Goal: Information Seeking & Learning: Learn about a topic

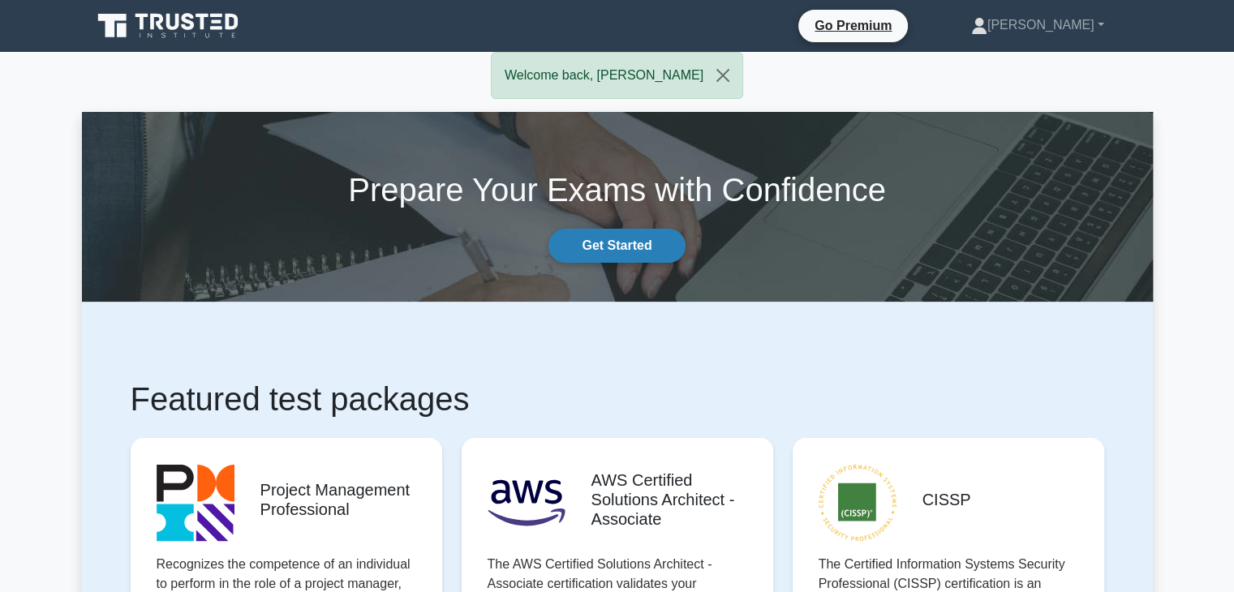
click at [626, 254] on link "Get Started" at bounding box center [617, 246] width 136 height 34
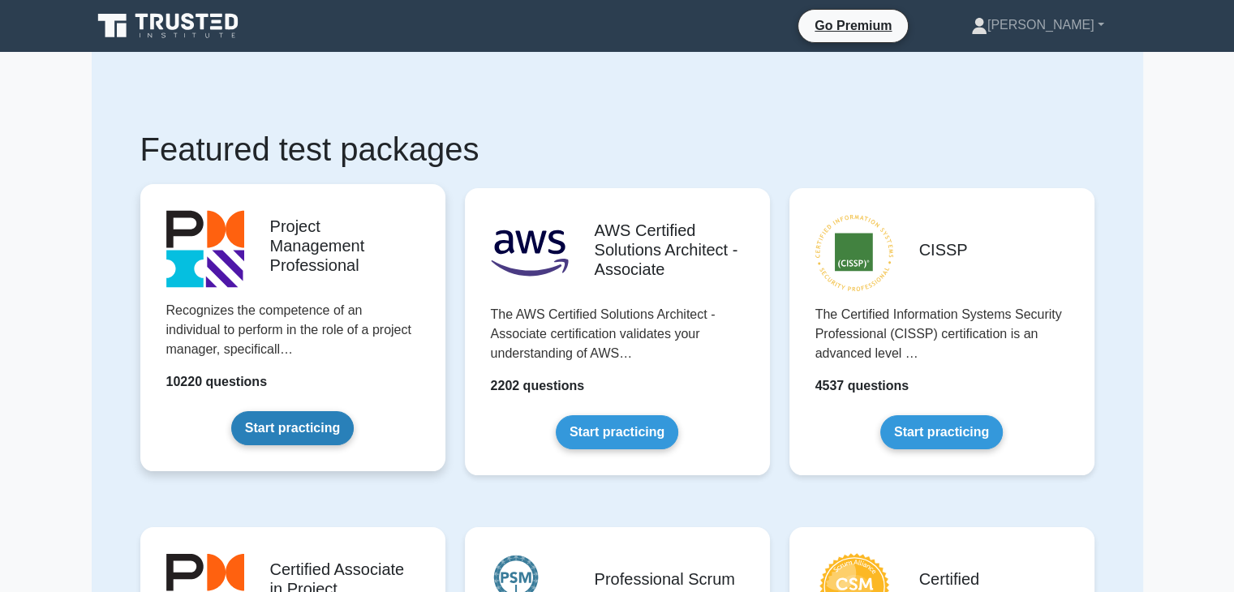
click at [305, 436] on link "Start practicing" at bounding box center [292, 428] width 123 height 34
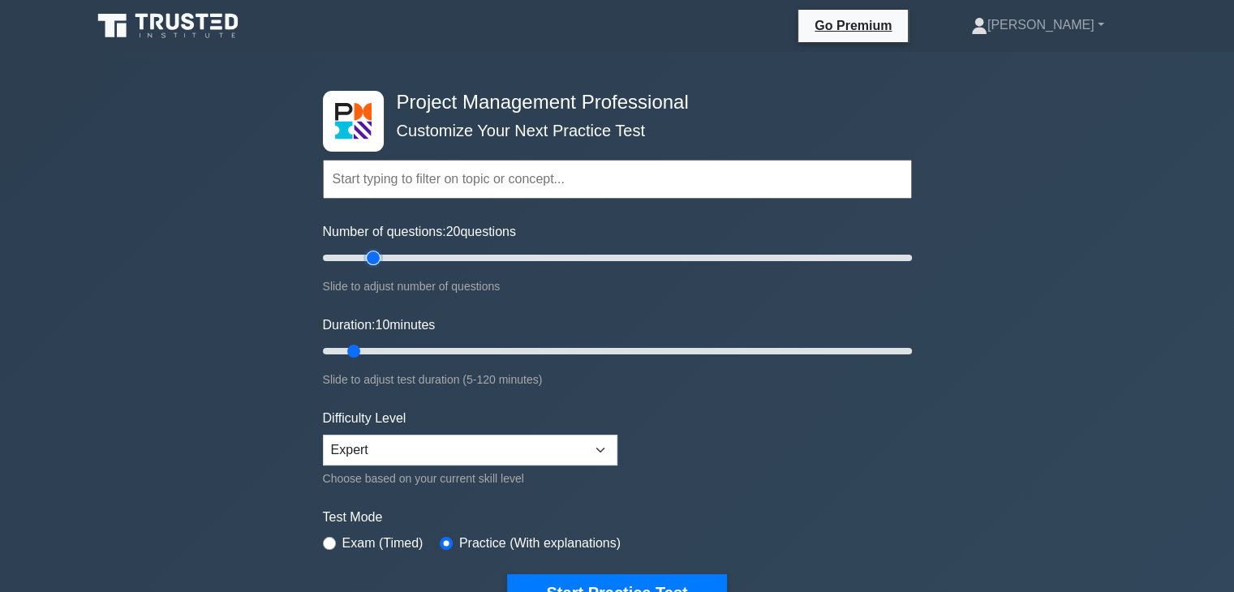
click at [367, 260] on input "Number of questions: 20 questions" at bounding box center [617, 257] width 589 height 19
type input "15"
click at [357, 257] on input "Number of questions: 20 questions" at bounding box center [617, 257] width 589 height 19
click at [394, 347] on input "Duration: 20 minutes" at bounding box center [617, 351] width 589 height 19
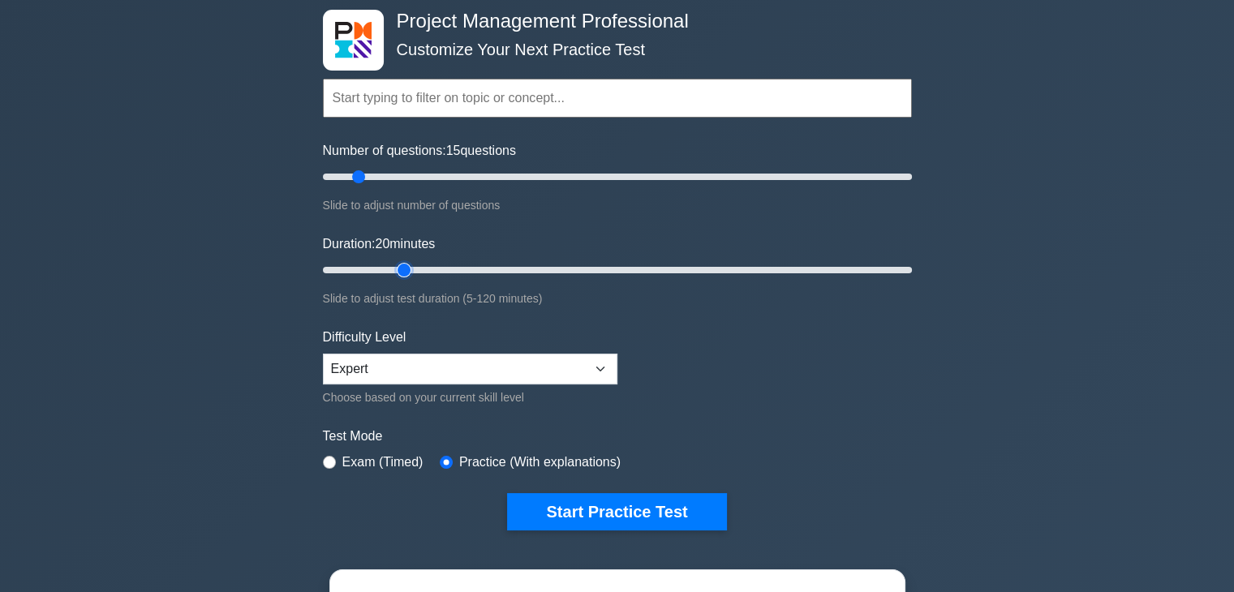
scroll to position [108, 0]
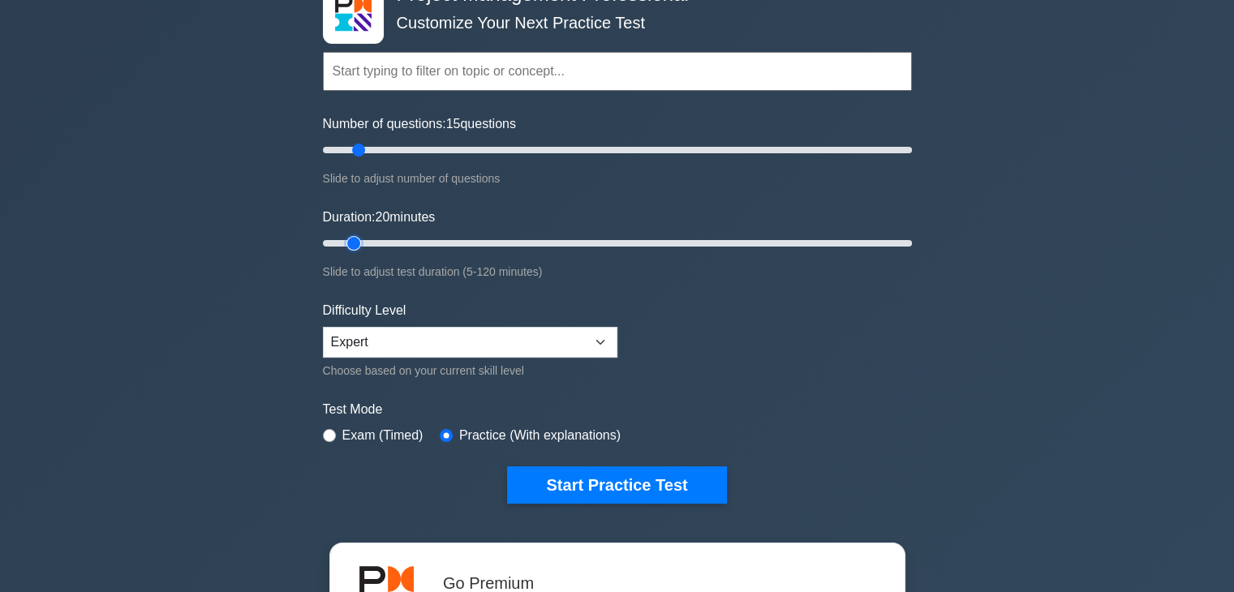
type input "10"
click at [357, 236] on input "Duration: 20 minutes" at bounding box center [617, 243] width 589 height 19
type input "5"
click at [327, 150] on input "Number of questions: 15 questions" at bounding box center [617, 149] width 589 height 19
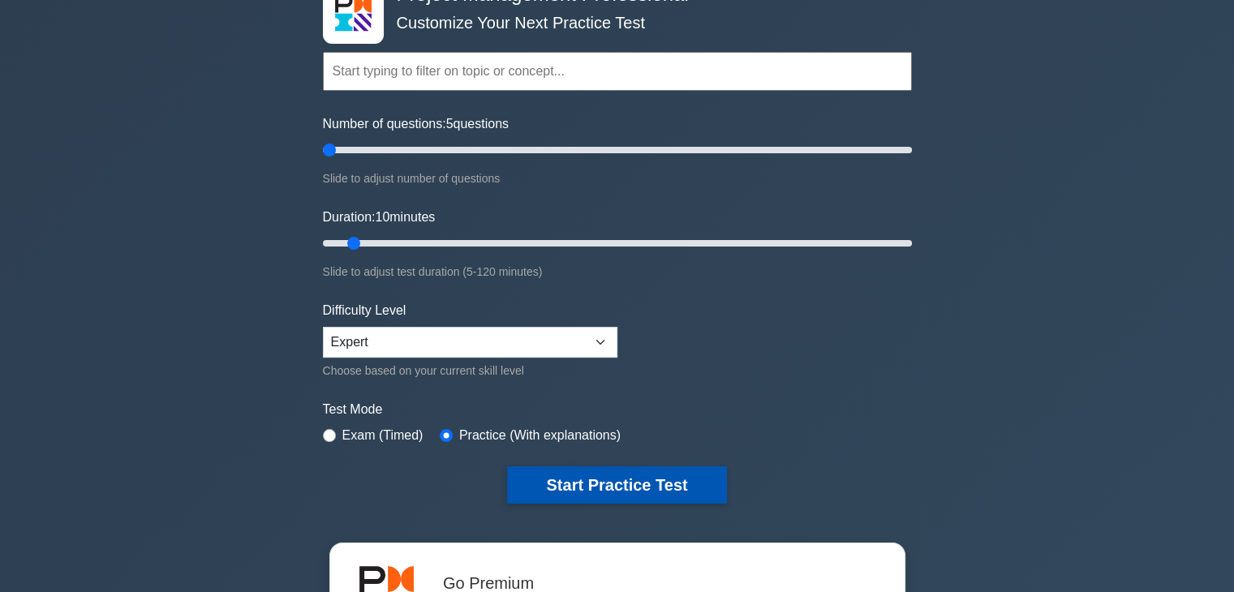
click at [649, 484] on button "Start Practice Test" at bounding box center [616, 485] width 219 height 37
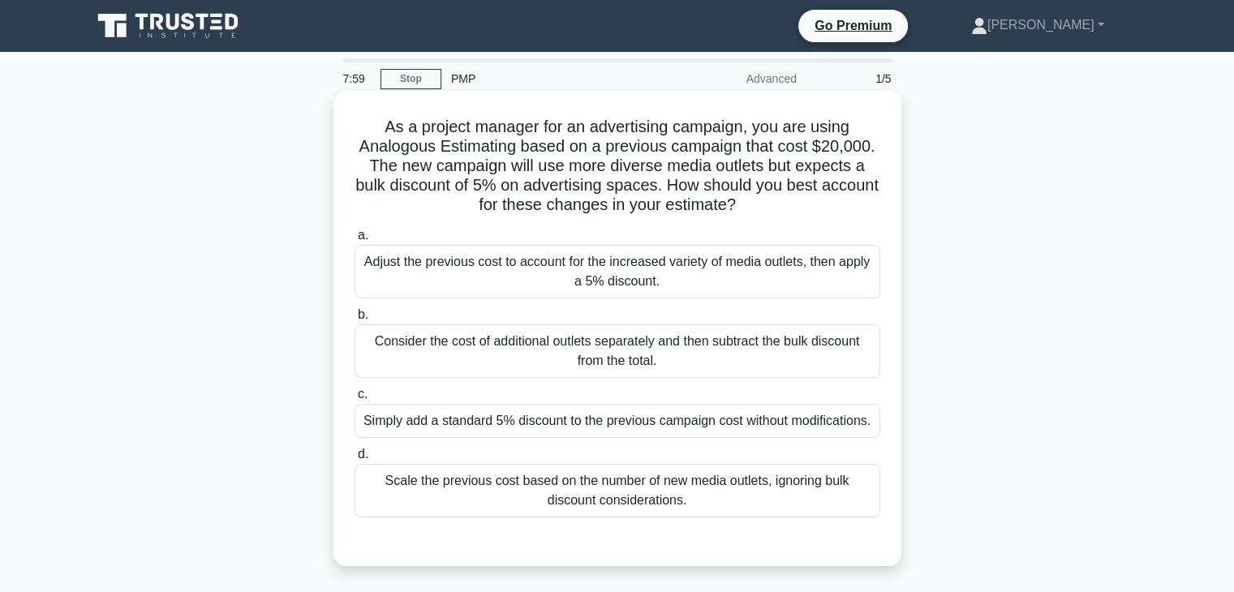
click at [576, 280] on div "Adjust the previous cost to account for the increased variety of media outlets,…" at bounding box center [618, 272] width 526 height 54
click at [355, 241] on input "a. Adjust the previous cost to account for the increased variety of media outle…" at bounding box center [355, 235] width 0 height 11
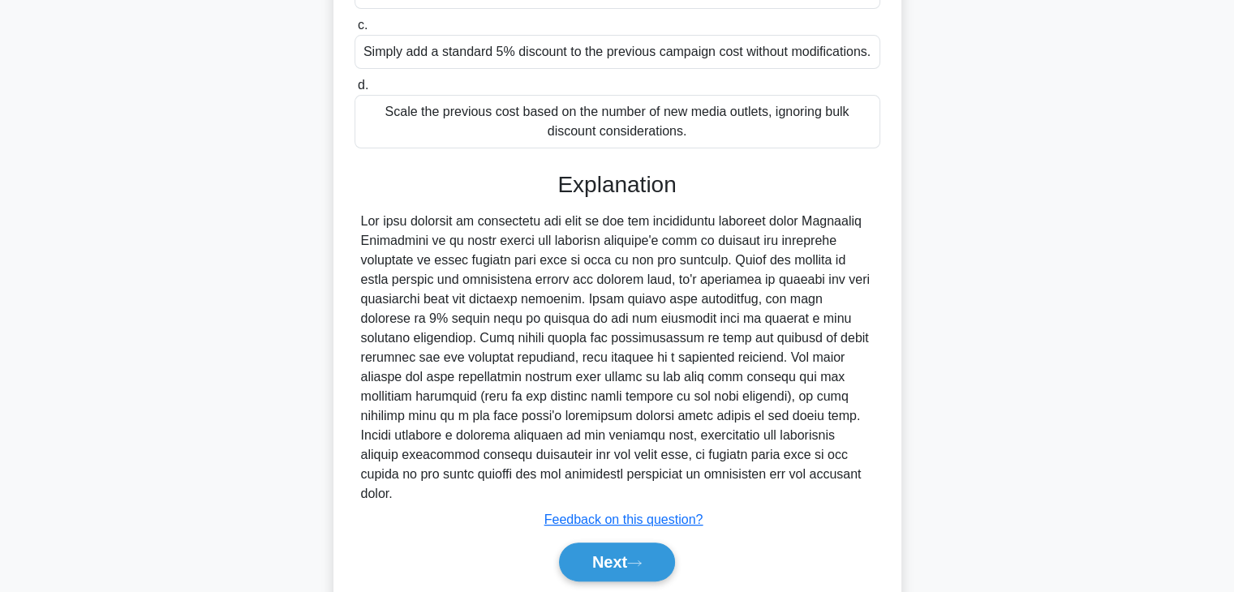
scroll to position [407, 0]
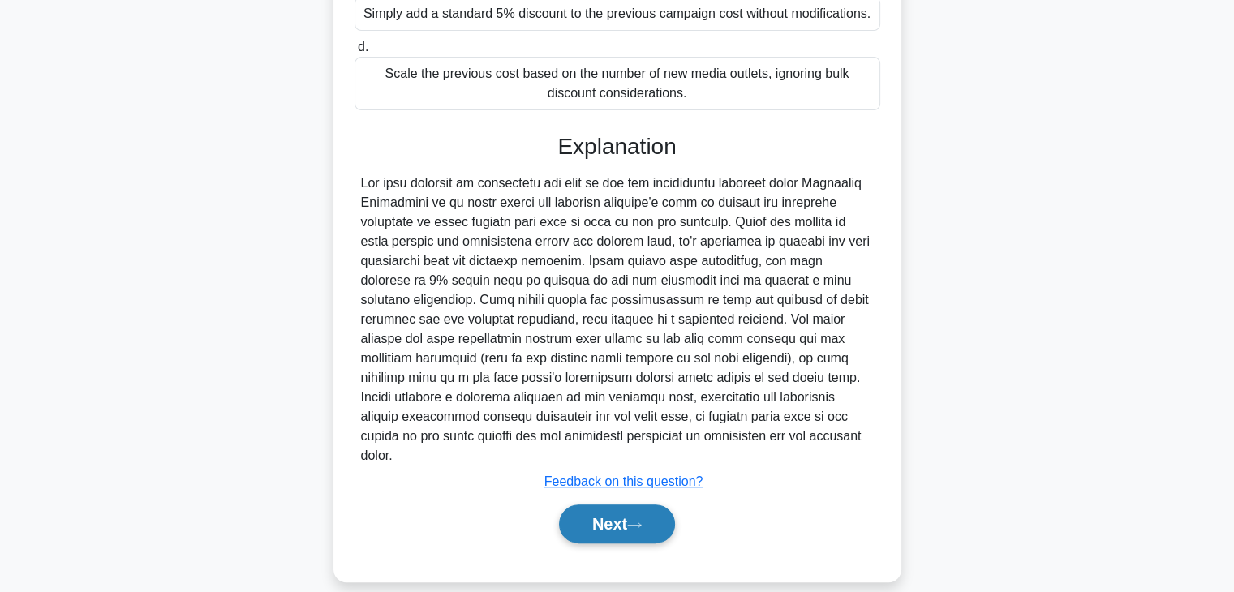
click at [642, 521] on icon at bounding box center [634, 525] width 15 height 9
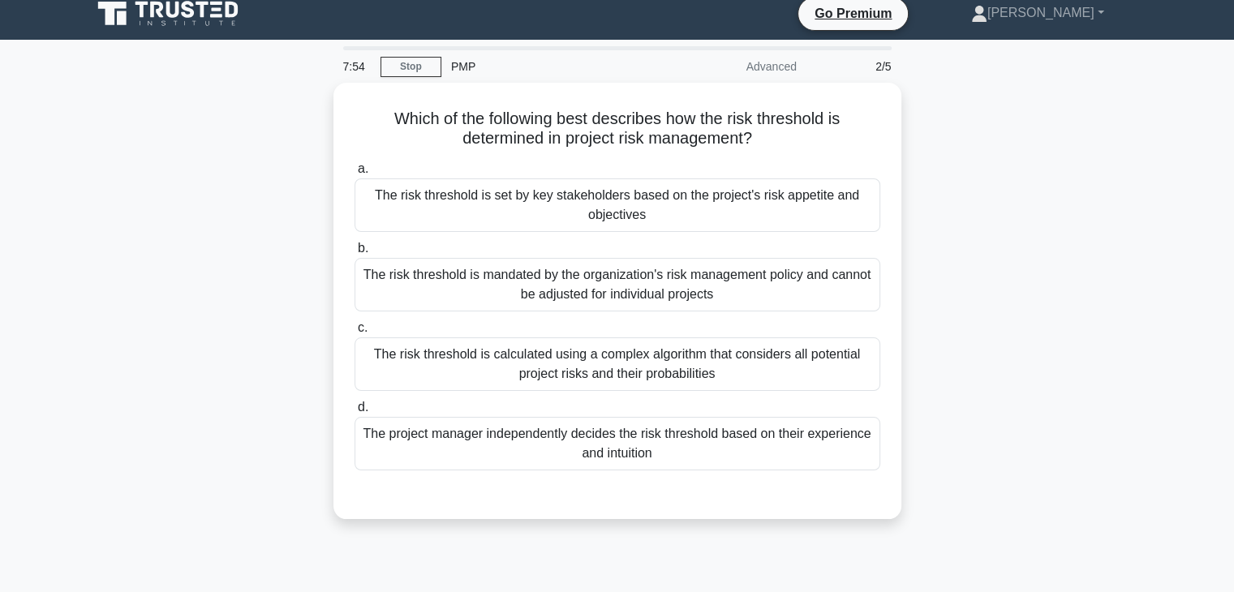
scroll to position [0, 0]
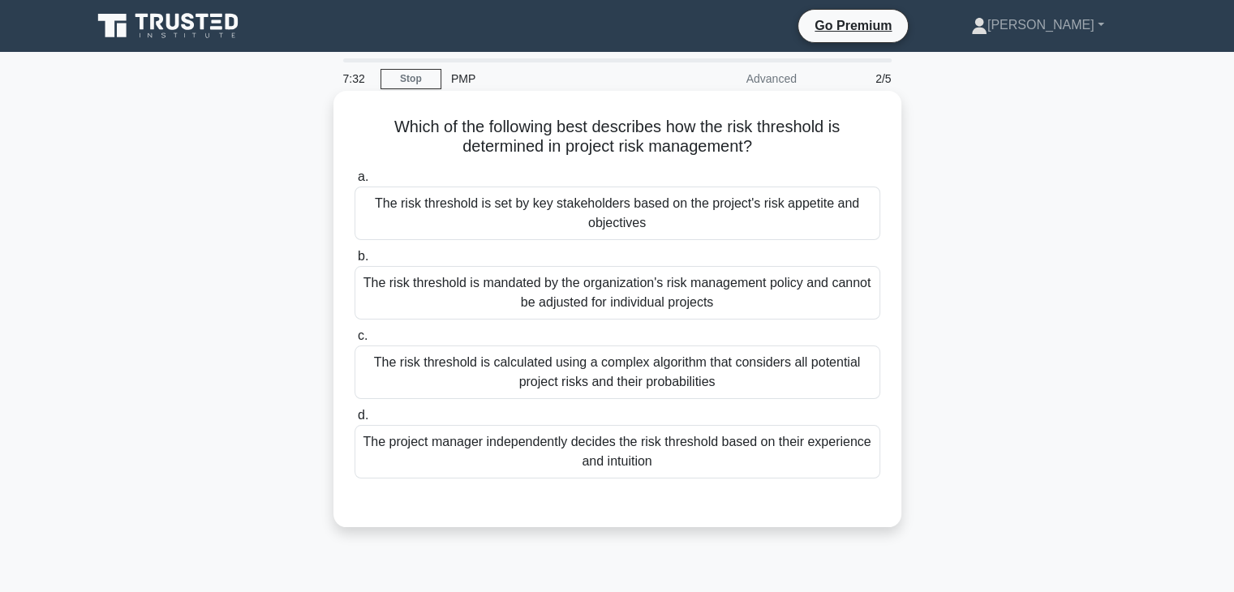
click at [770, 218] on div "The risk threshold is set by key stakeholders based on the project's risk appet…" at bounding box center [618, 214] width 526 height 54
click at [355, 183] on input "a. The risk threshold is set by key stakeholders based on the project's risk ap…" at bounding box center [355, 177] width 0 height 11
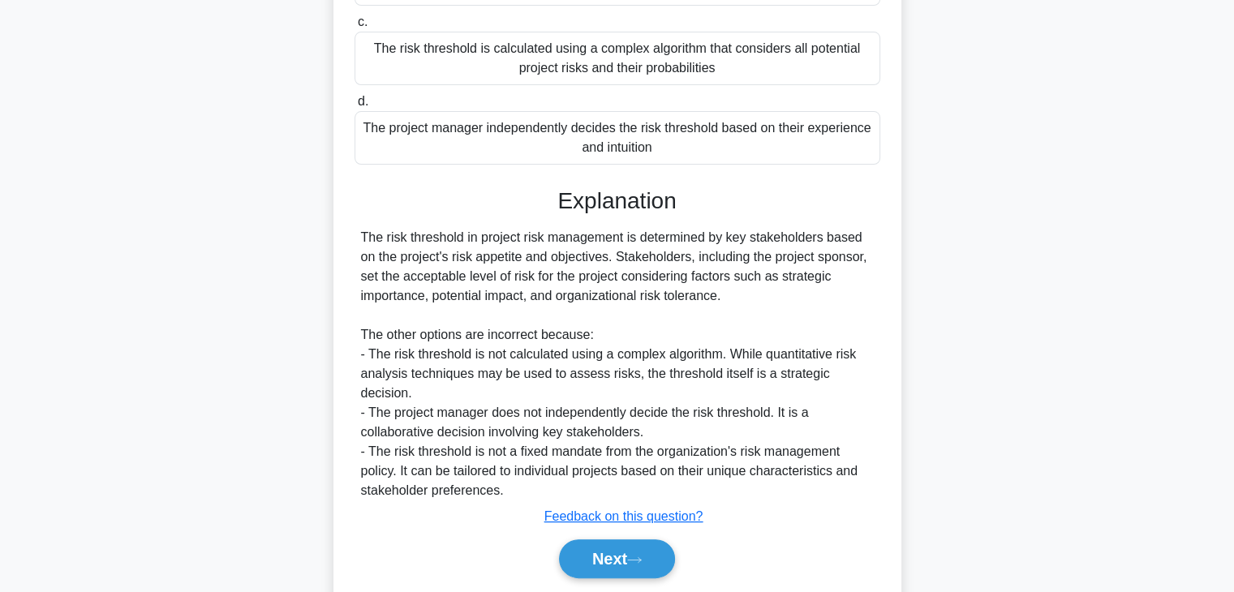
scroll to position [349, 0]
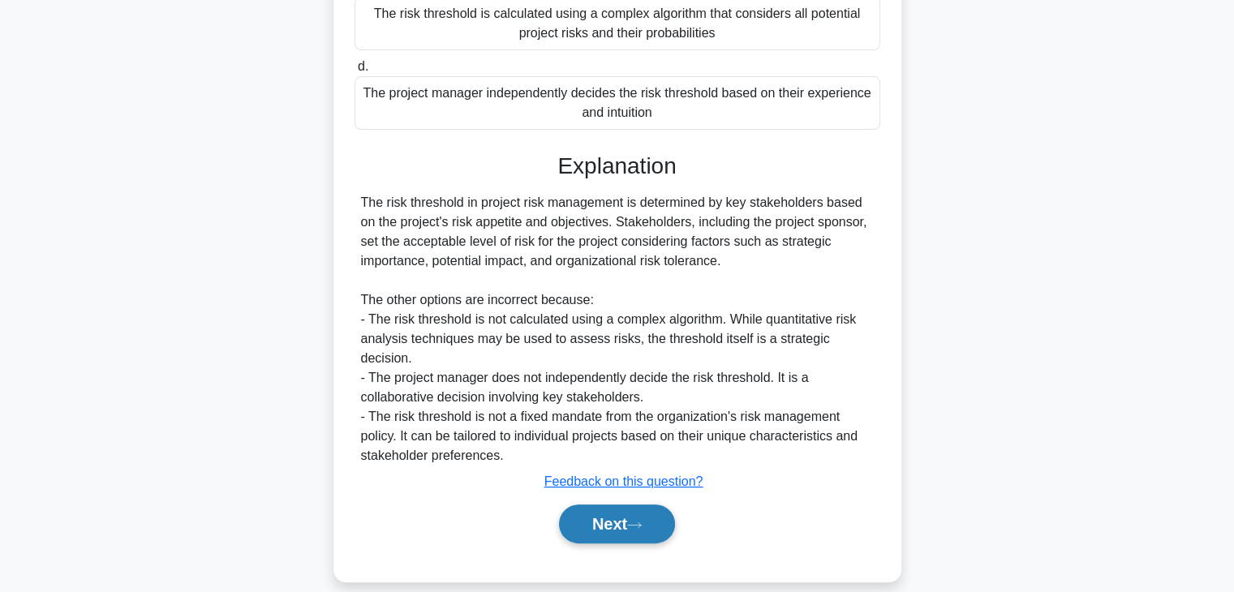
click at [608, 509] on button "Next" at bounding box center [617, 524] width 116 height 39
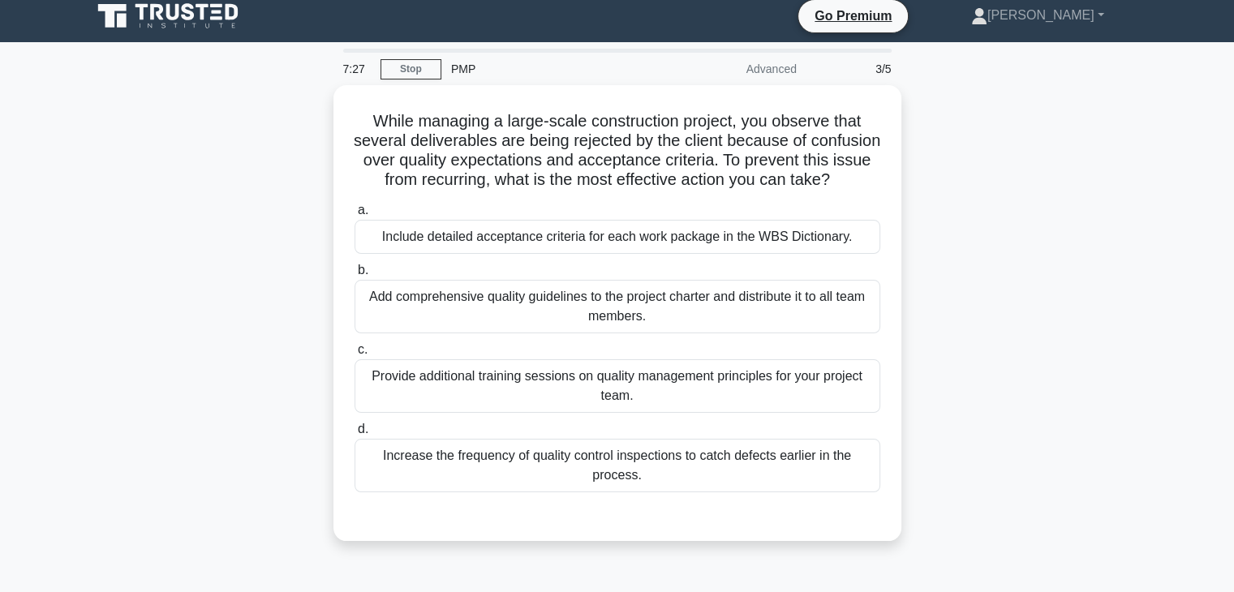
scroll to position [0, 0]
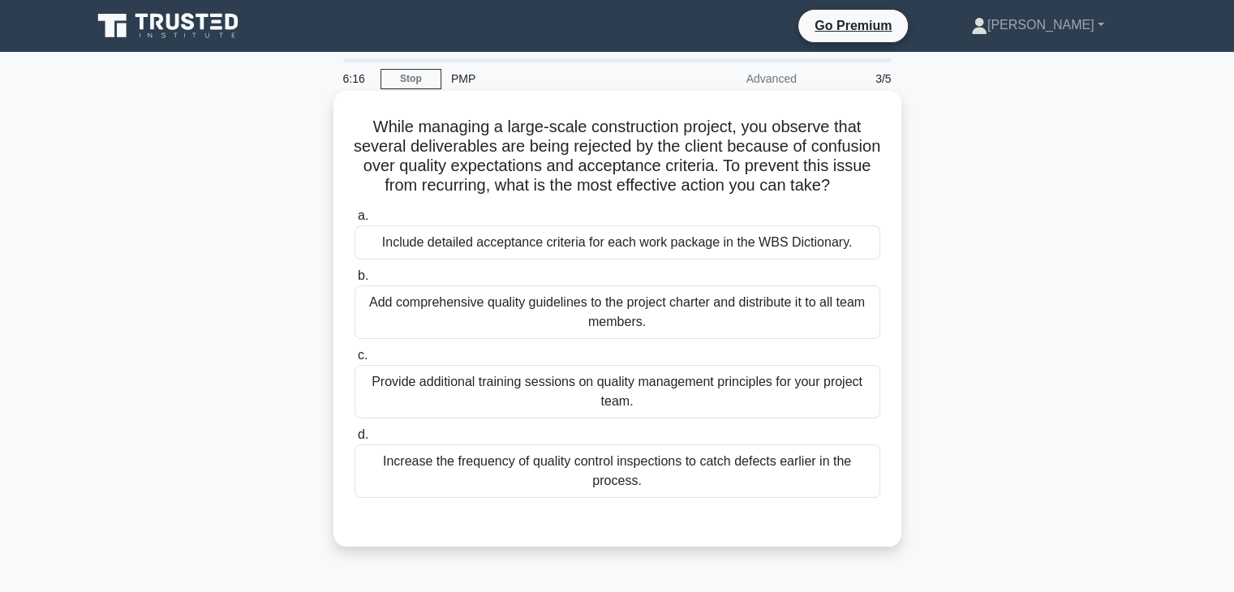
click at [648, 415] on div "Provide additional training sessions on quality management principles for your …" at bounding box center [618, 392] width 526 height 54
click at [355, 361] on input "c. Provide additional training sessions on quality management principles for yo…" at bounding box center [355, 356] width 0 height 11
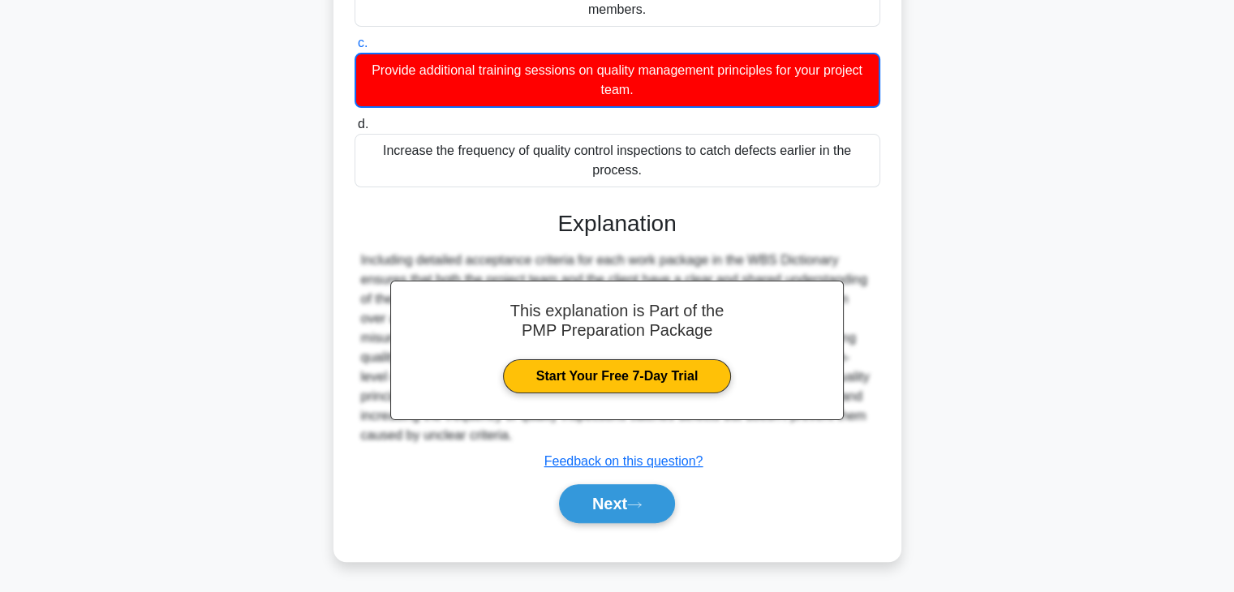
scroll to position [331, 0]
click at [653, 500] on button "Next" at bounding box center [617, 503] width 116 height 39
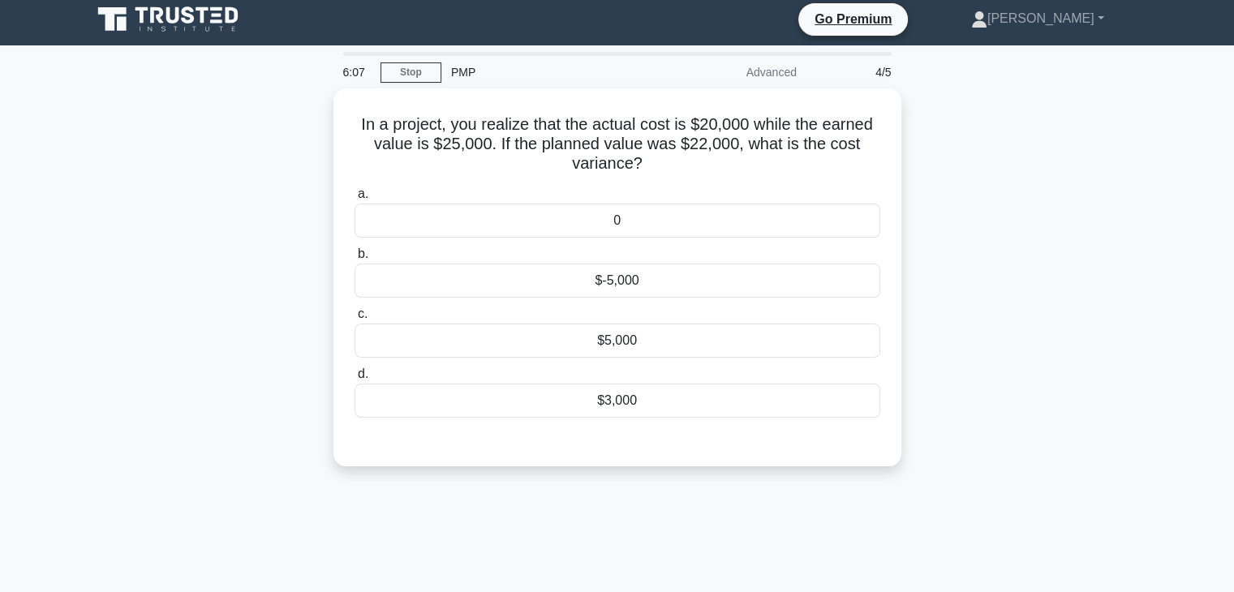
scroll to position [0, 0]
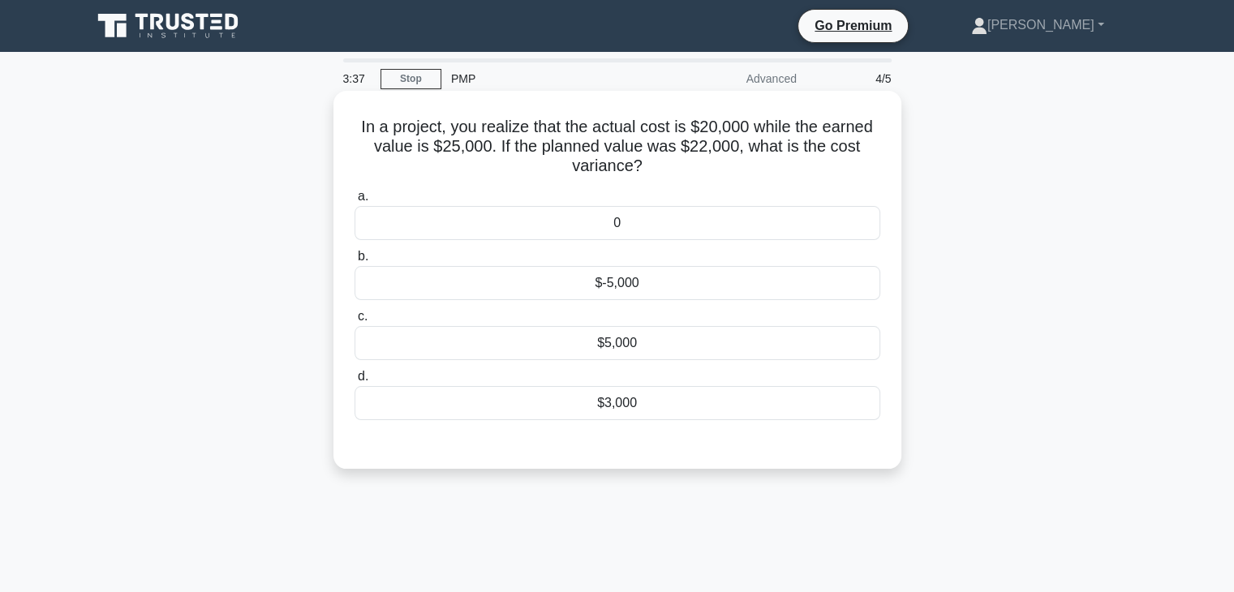
click at [678, 406] on div "$3,000" at bounding box center [618, 403] width 526 height 34
click at [355, 382] on input "d. $3,000" at bounding box center [355, 377] width 0 height 11
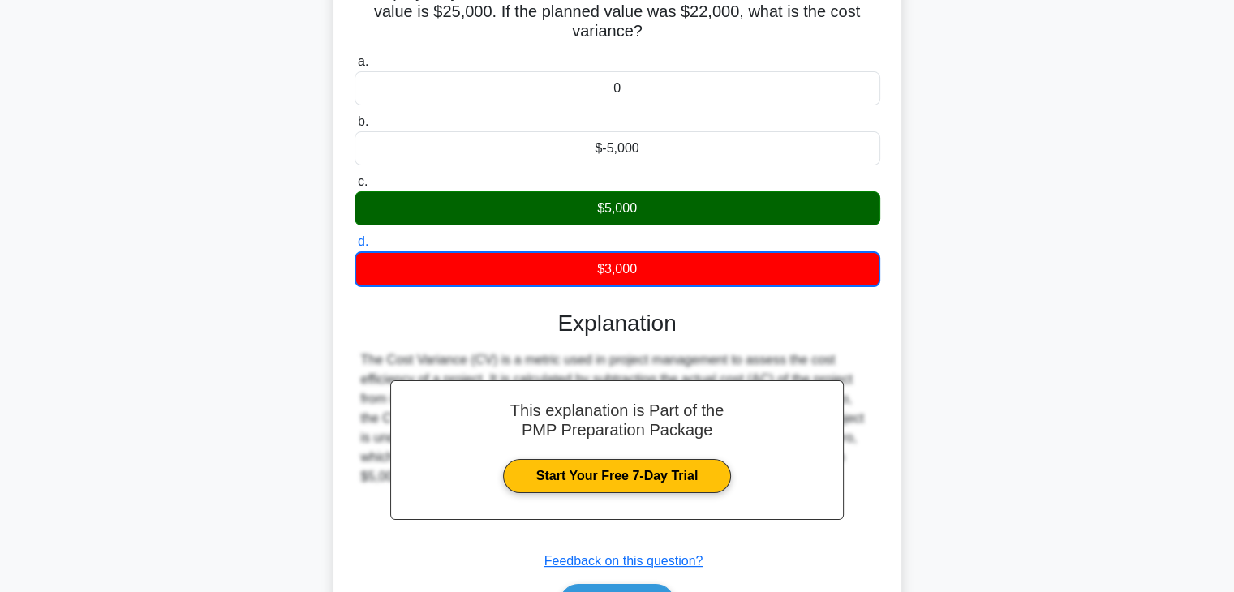
scroll to position [189, 0]
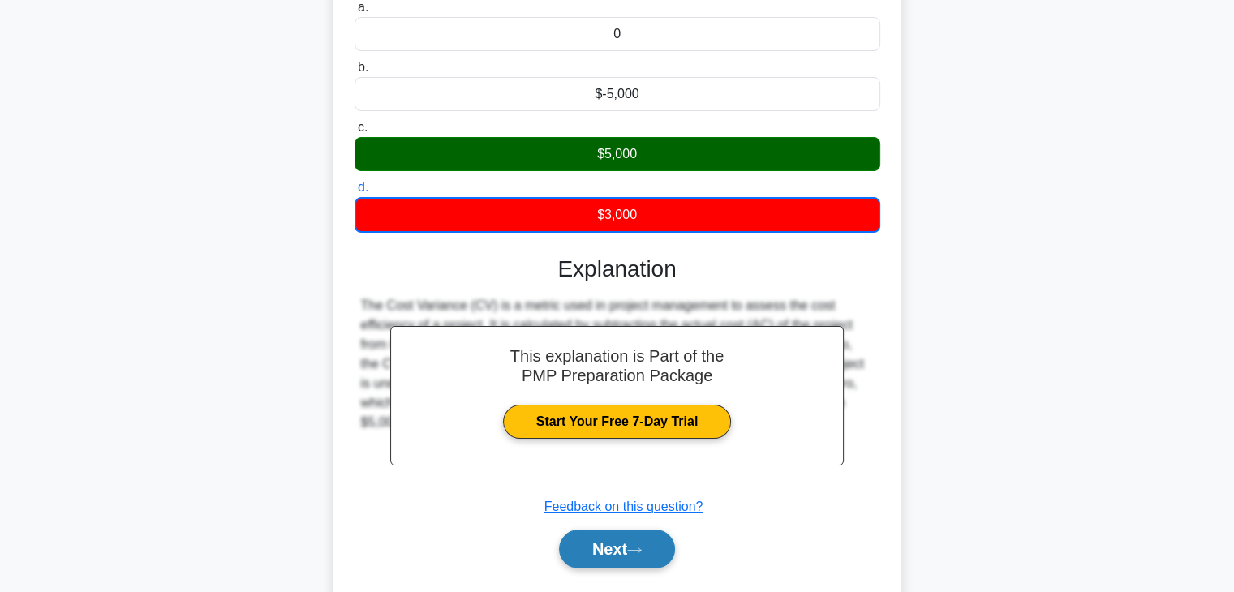
click at [638, 546] on icon at bounding box center [634, 550] width 15 height 9
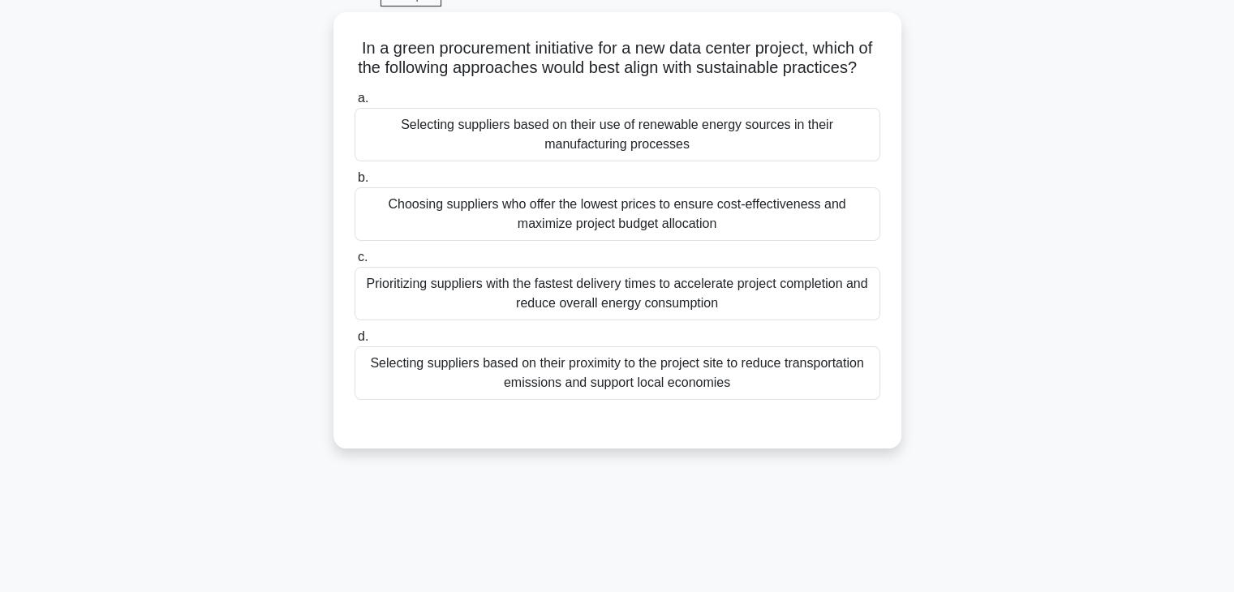
scroll to position [54, 0]
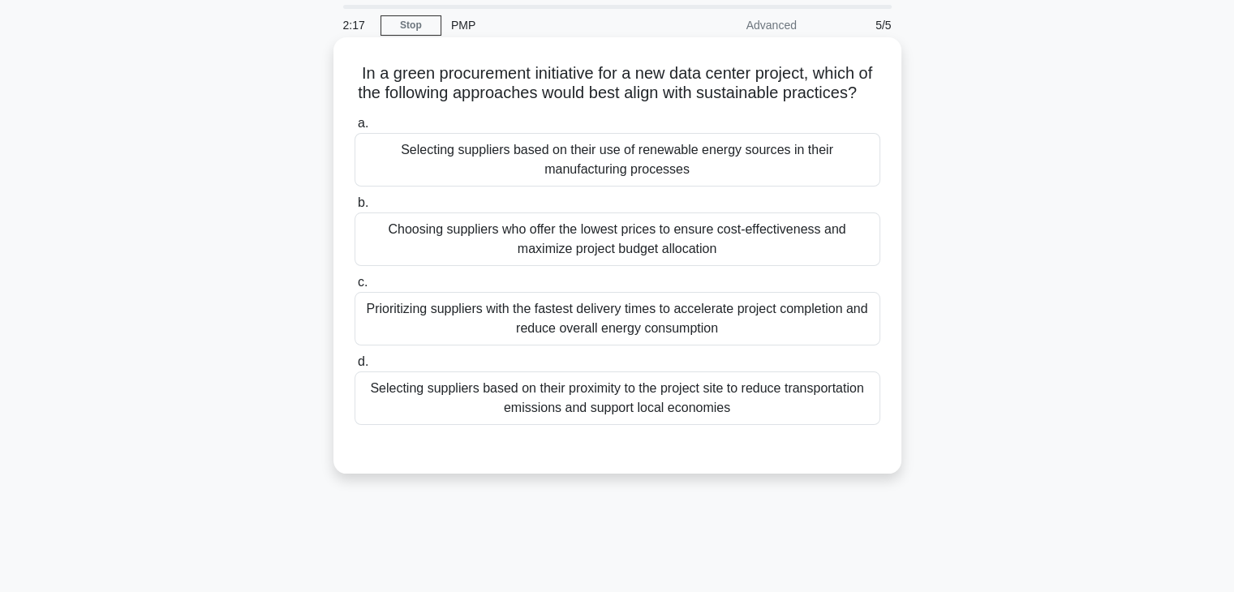
click at [794, 174] on div "Selecting suppliers based on their use of renewable energy sources in their man…" at bounding box center [618, 160] width 526 height 54
click at [355, 129] on input "a. Selecting suppliers based on their use of renewable energy sources in their …" at bounding box center [355, 123] width 0 height 11
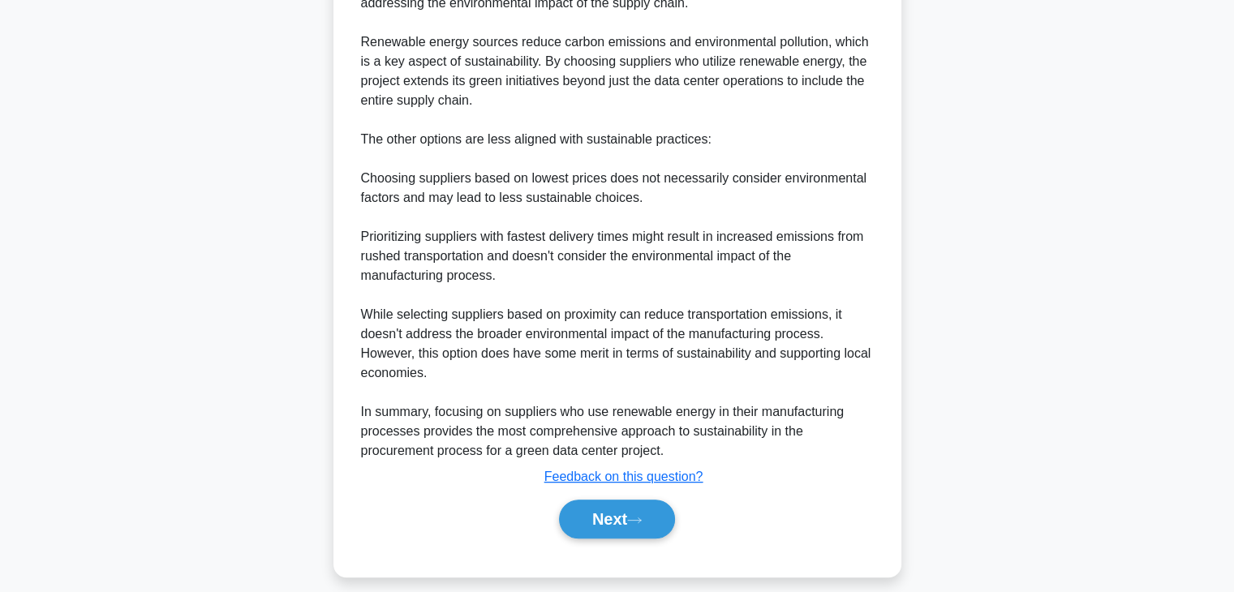
scroll to position [641, 0]
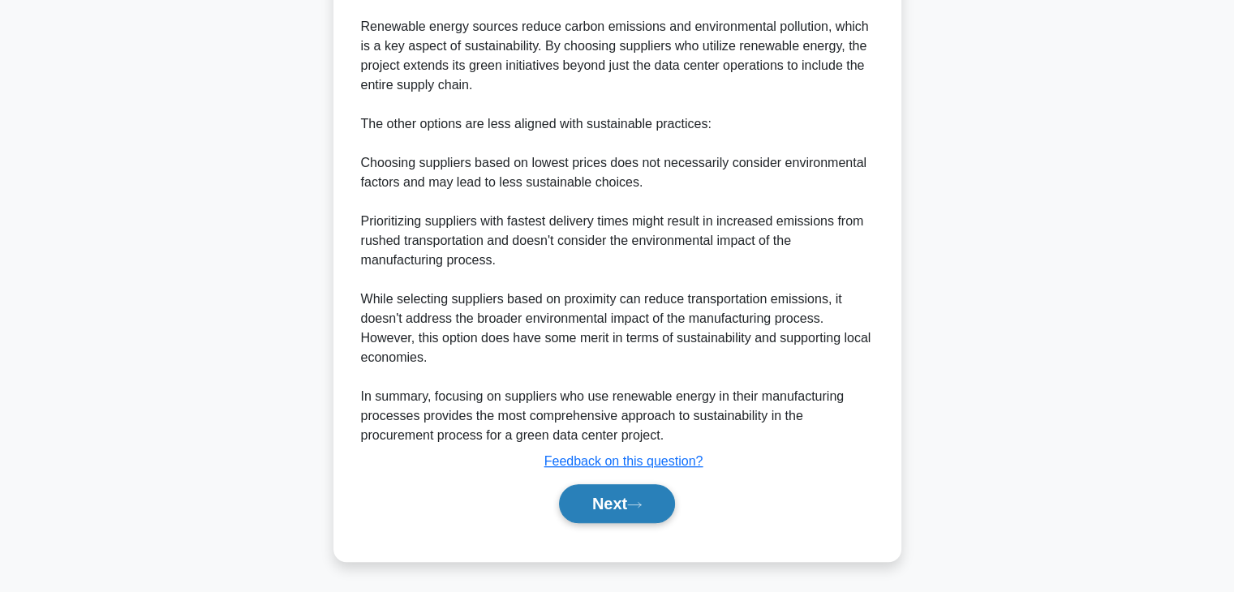
click at [661, 511] on button "Next" at bounding box center [617, 503] width 116 height 39
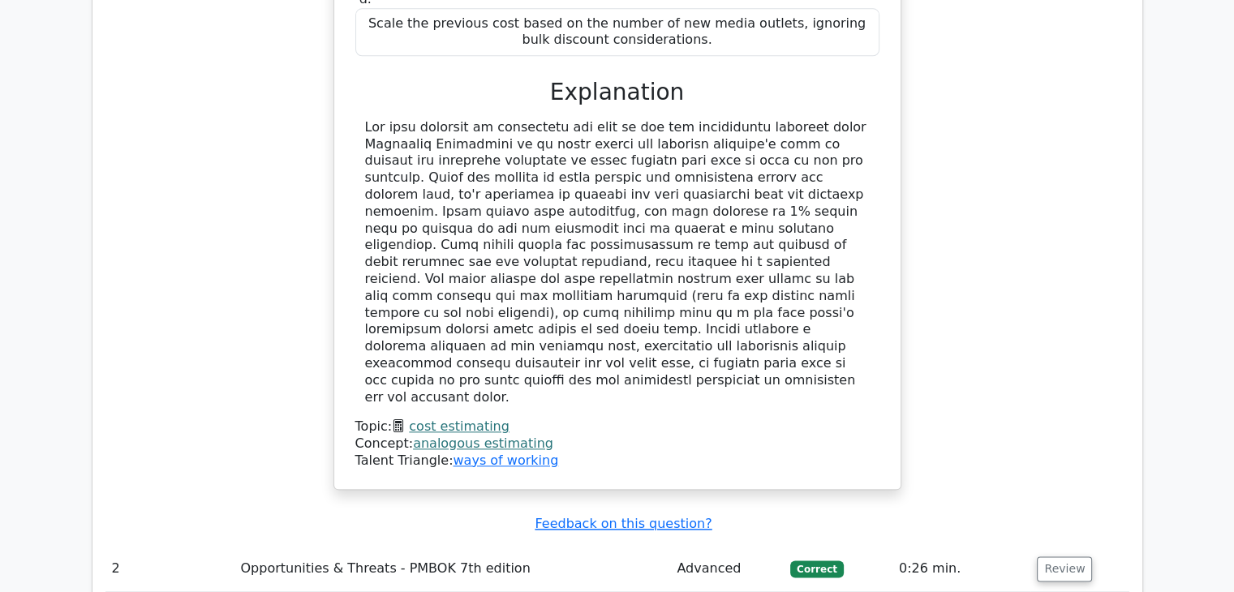
scroll to position [1893, 0]
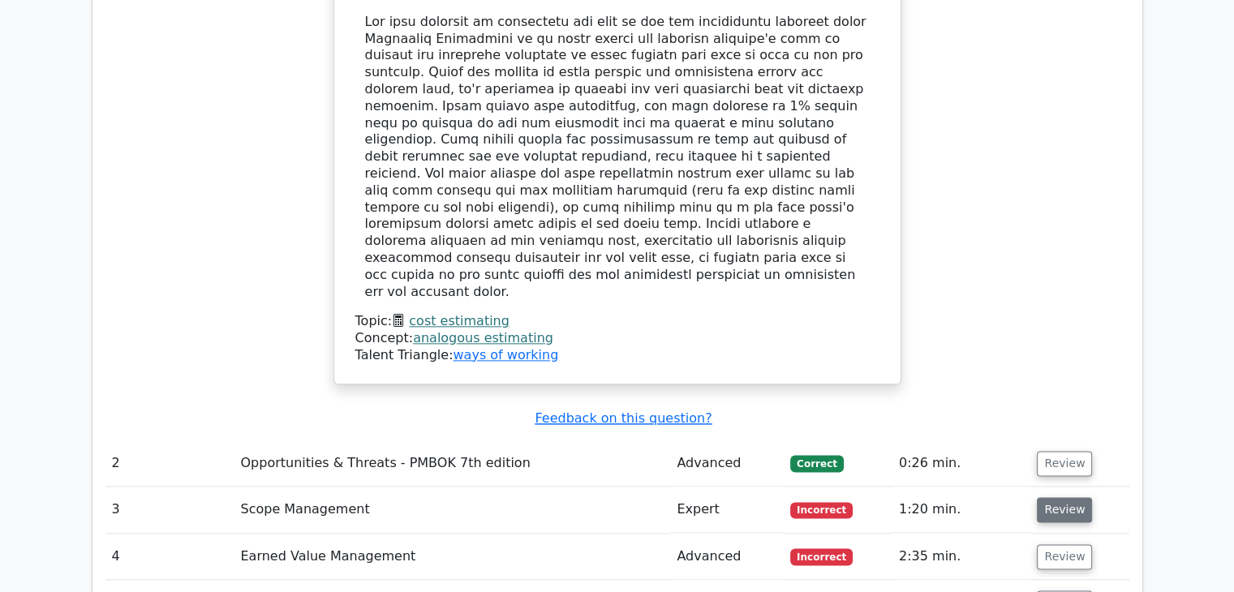
click at [1047, 497] on button "Review" at bounding box center [1064, 509] width 55 height 25
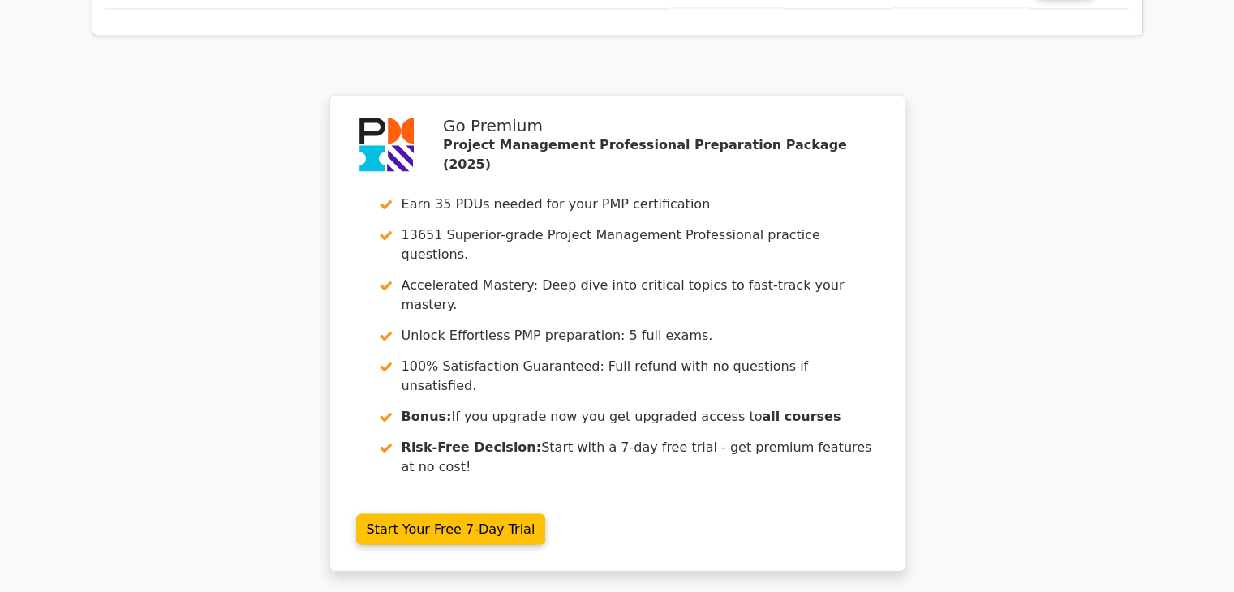
scroll to position [3363, 0]
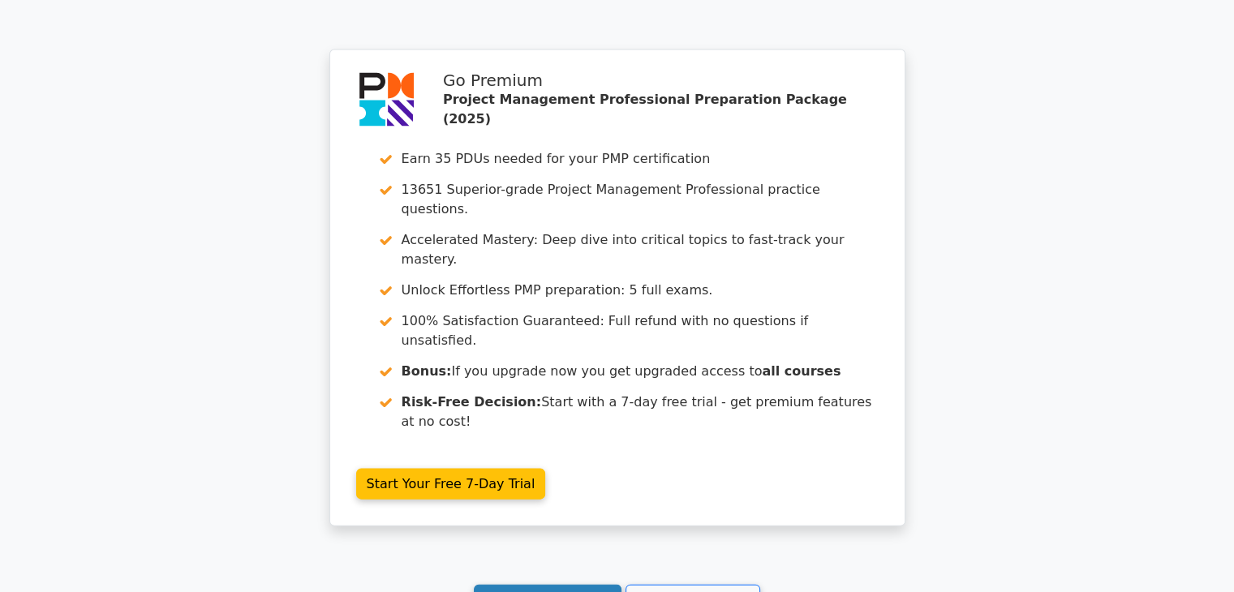
click at [559, 585] on link "Continue practicing" at bounding box center [548, 600] width 149 height 31
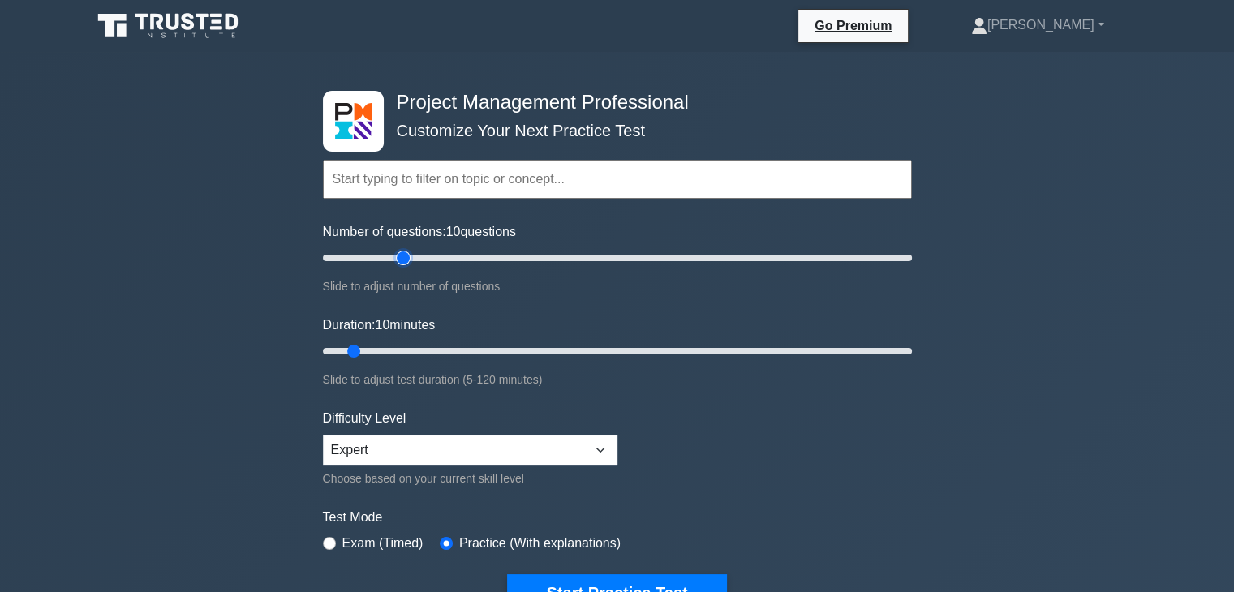
click at [409, 255] on input "Number of questions: 10 questions" at bounding box center [617, 257] width 589 height 19
click at [390, 259] on input "Number of questions: 30 questions" at bounding box center [617, 257] width 589 height 19
type input "20"
click at [380, 254] on input "Number of questions: 20 questions" at bounding box center [617, 257] width 589 height 19
click at [362, 346] on input "Duration: 10 minutes" at bounding box center [617, 351] width 589 height 19
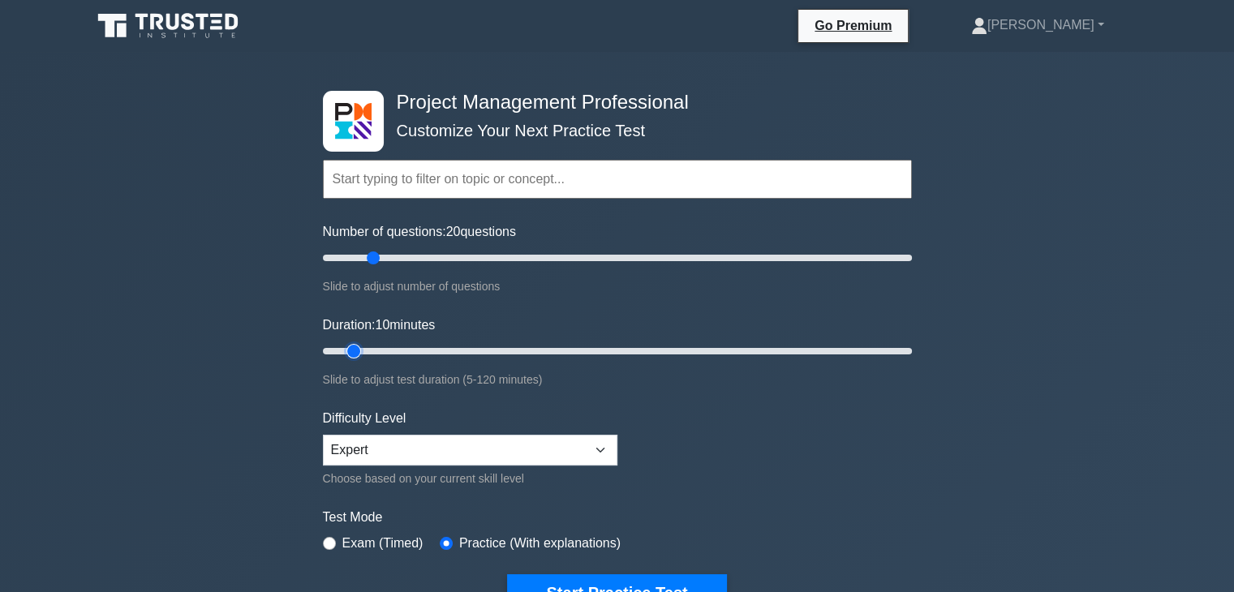
click at [364, 347] on input "Duration: 10 minutes" at bounding box center [617, 351] width 589 height 19
click at [373, 347] on input "Duration: 15 minutes" at bounding box center [617, 351] width 589 height 19
type input "20"
click at [402, 348] on input "Duration: 15 minutes" at bounding box center [617, 351] width 589 height 19
type input "15"
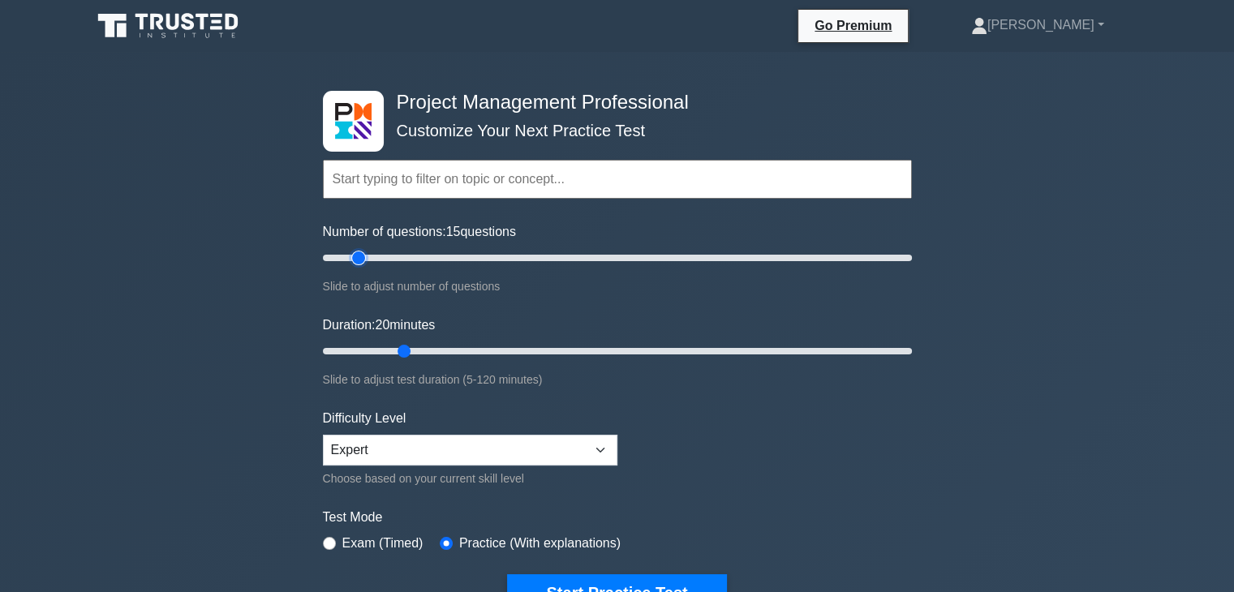
click at [359, 255] on input "Number of questions: 15 questions" at bounding box center [617, 257] width 589 height 19
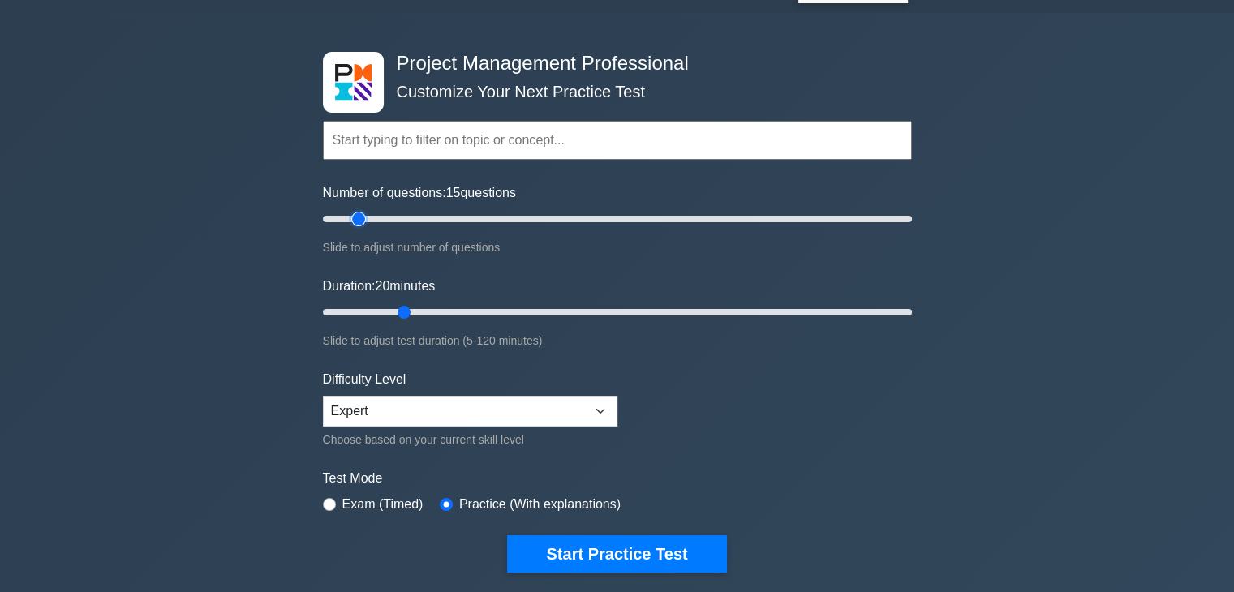
scroll to position [54, 0]
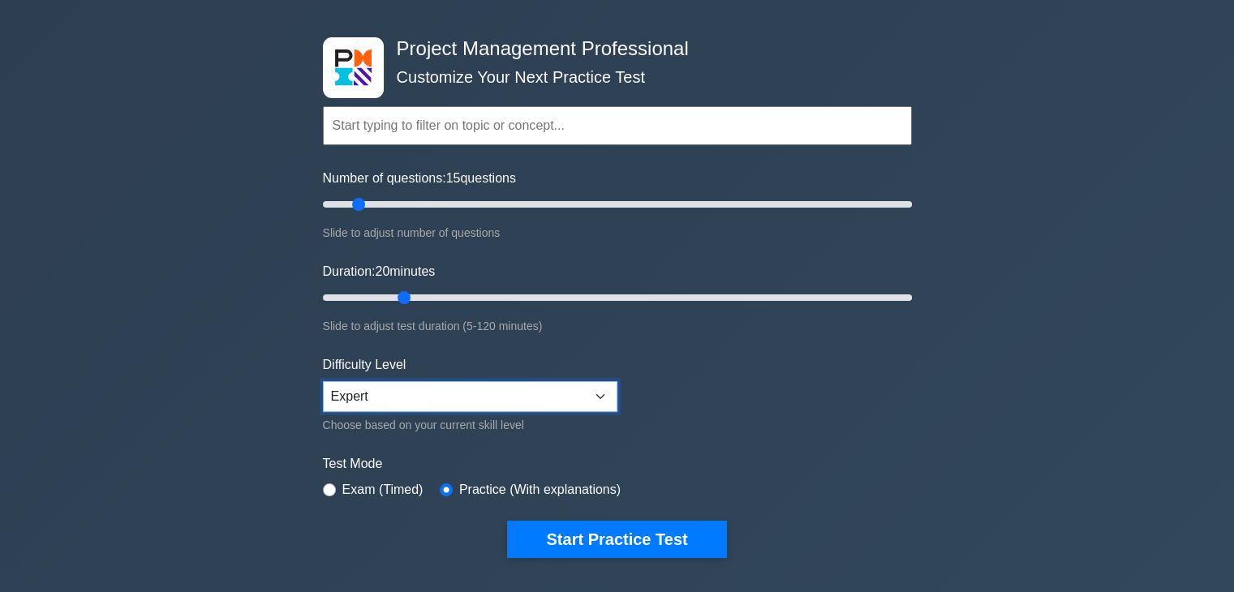
click at [558, 396] on select "Beginner Intermediate Expert" at bounding box center [470, 396] width 295 height 31
select select "intermediate"
click at [323, 381] on select "Beginner Intermediate Expert" at bounding box center [470, 396] width 295 height 31
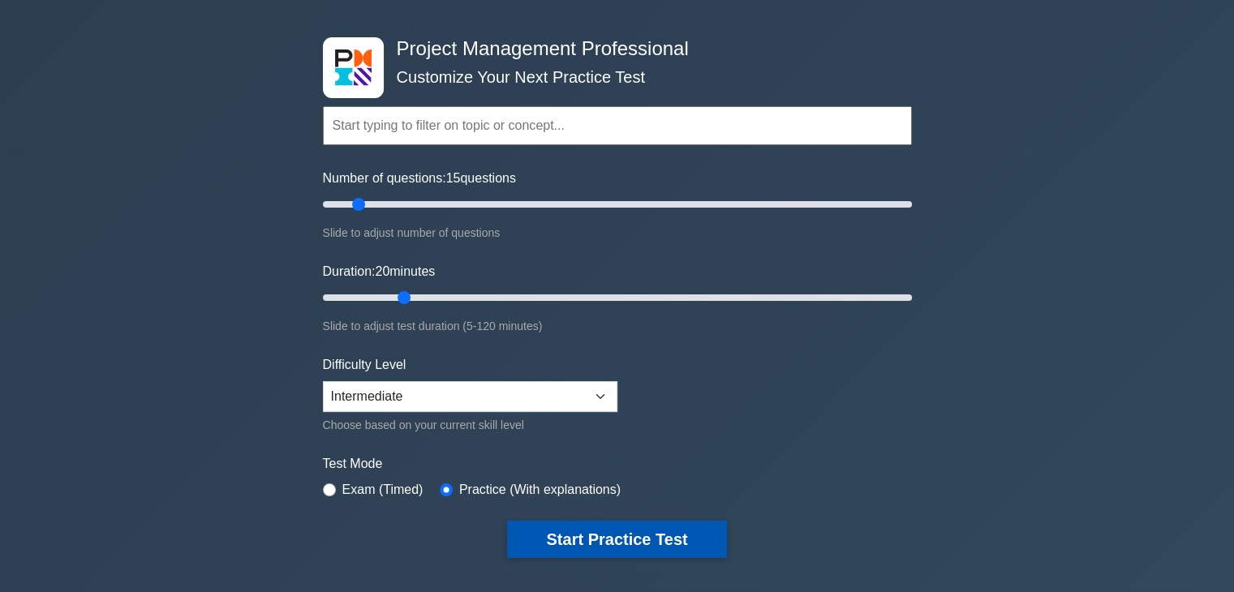
click at [578, 530] on button "Start Practice Test" at bounding box center [616, 539] width 219 height 37
click at [583, 543] on button "Start Practice Test" at bounding box center [616, 539] width 219 height 37
click at [617, 543] on button "Start Practice Test" at bounding box center [616, 539] width 219 height 37
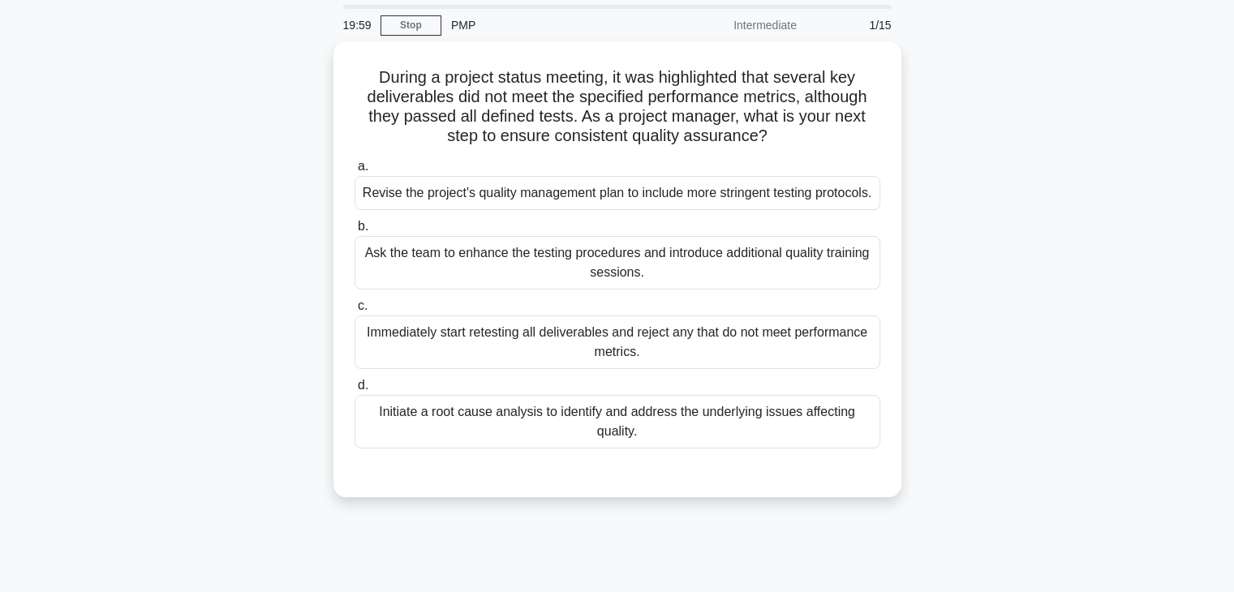
scroll to position [27, 0]
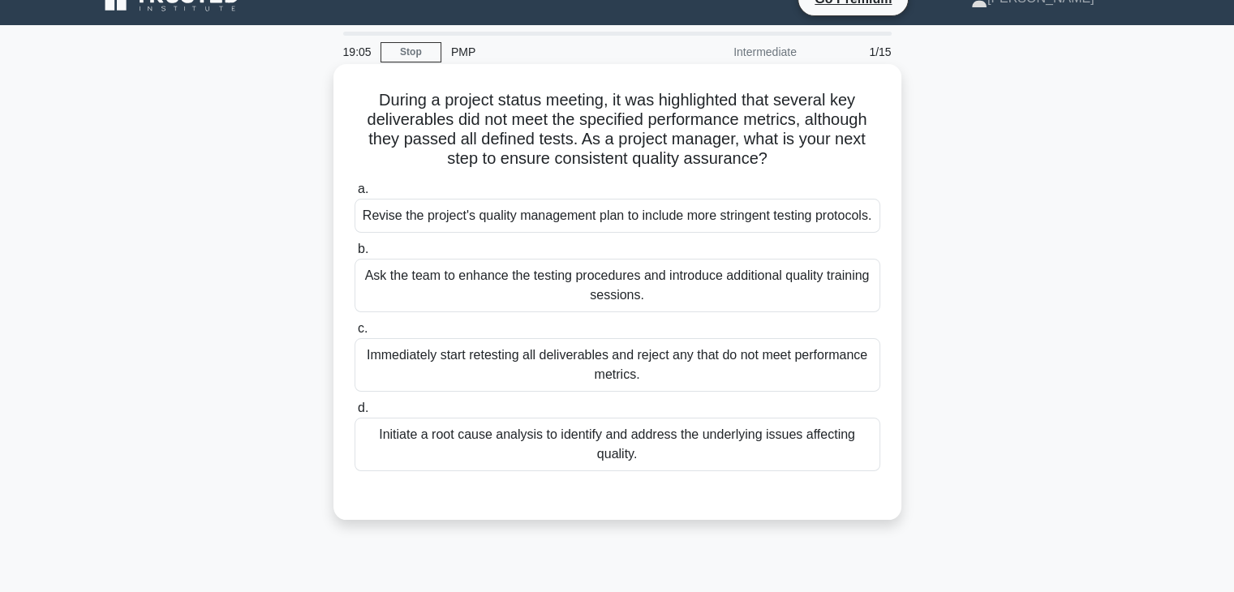
click at [555, 310] on div "Ask the team to enhance the testing procedures and introduce additional quality…" at bounding box center [618, 286] width 526 height 54
click at [355, 255] on input "b. Ask the team to enhance the testing procedures and introduce additional qual…" at bounding box center [355, 249] width 0 height 11
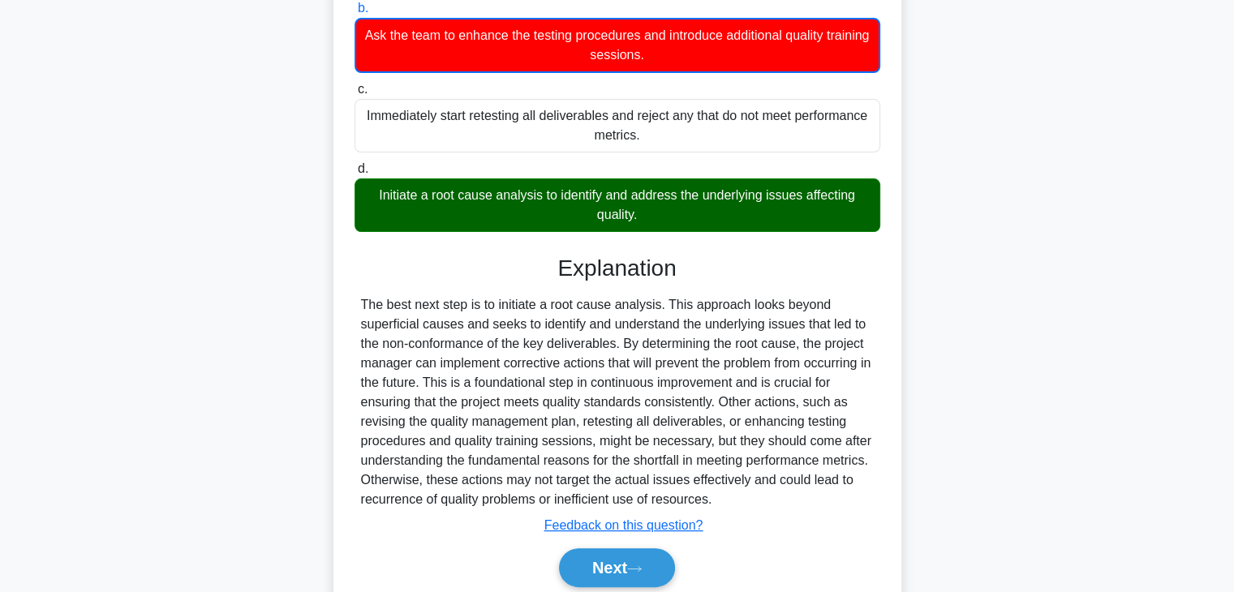
scroll to position [351, 0]
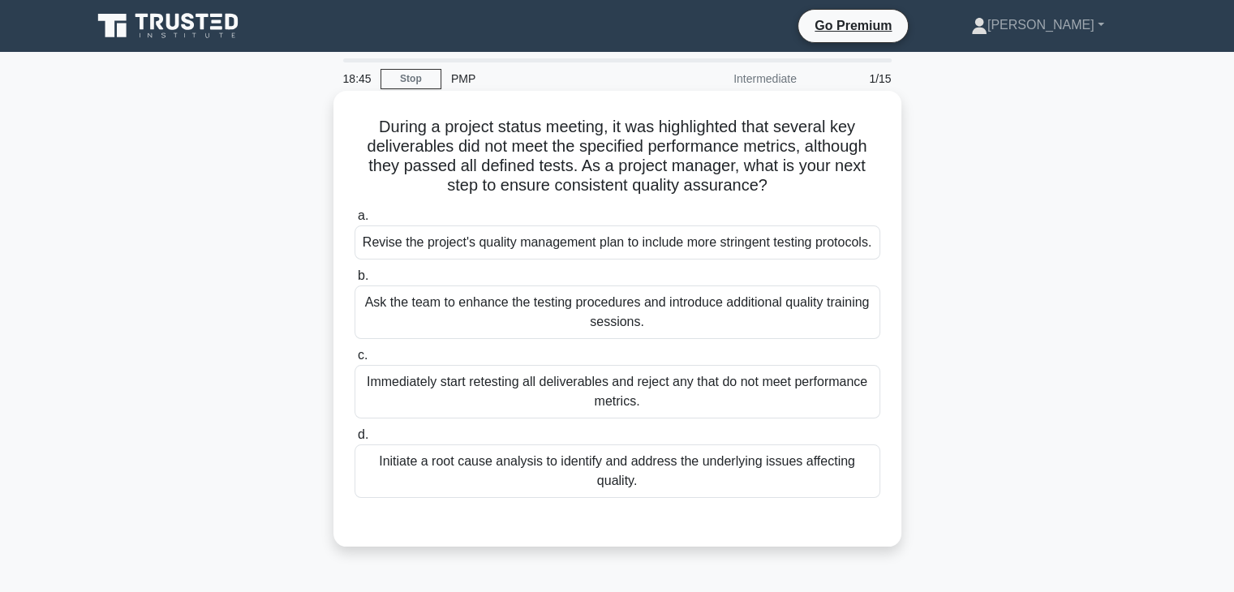
click at [510, 495] on div "Initiate a root cause analysis to identify and address the underlying issues af…" at bounding box center [618, 472] width 526 height 54
click at [355, 441] on input "d. Initiate a root cause analysis to identify and address the underlying issues…" at bounding box center [355, 435] width 0 height 11
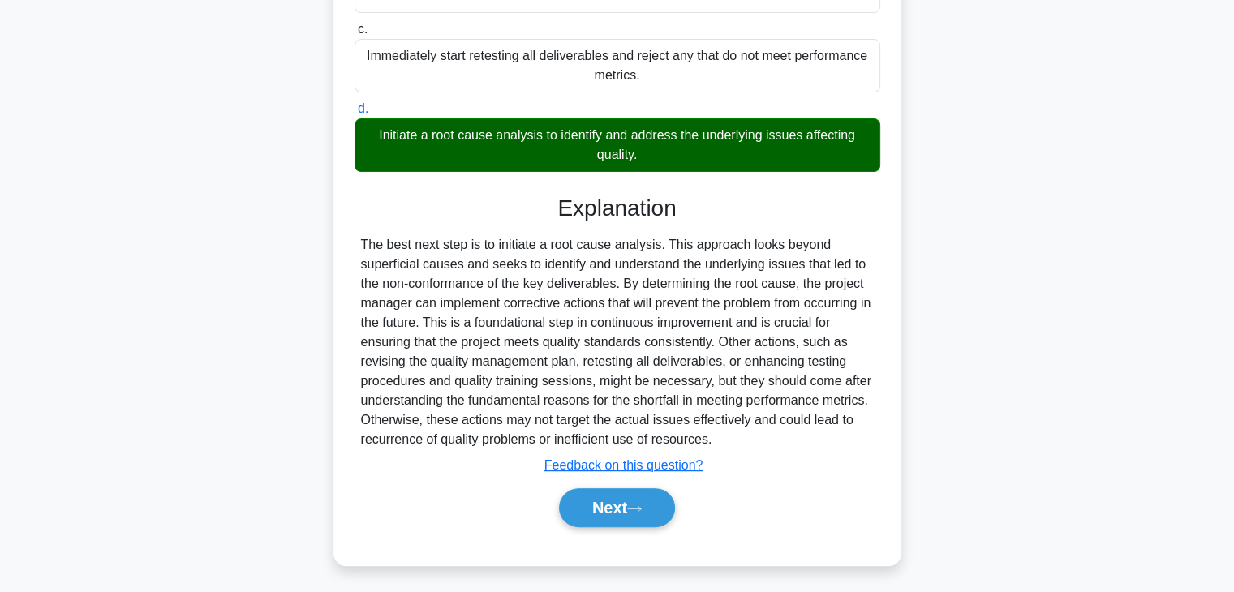
scroll to position [349, 0]
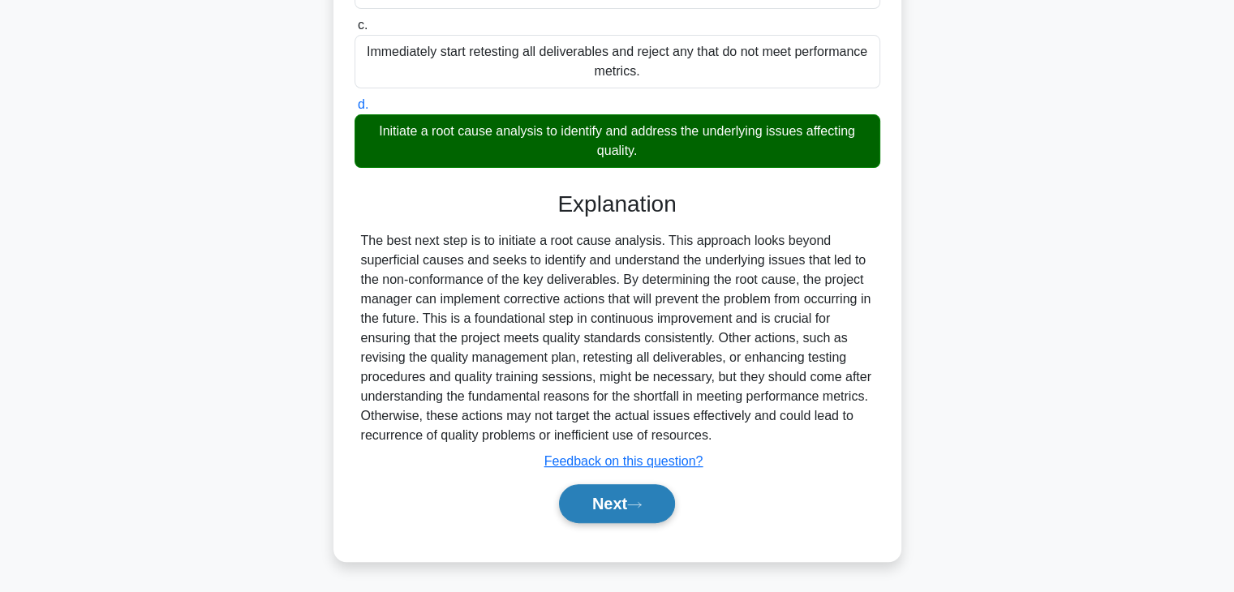
click at [617, 506] on button "Next" at bounding box center [617, 503] width 116 height 39
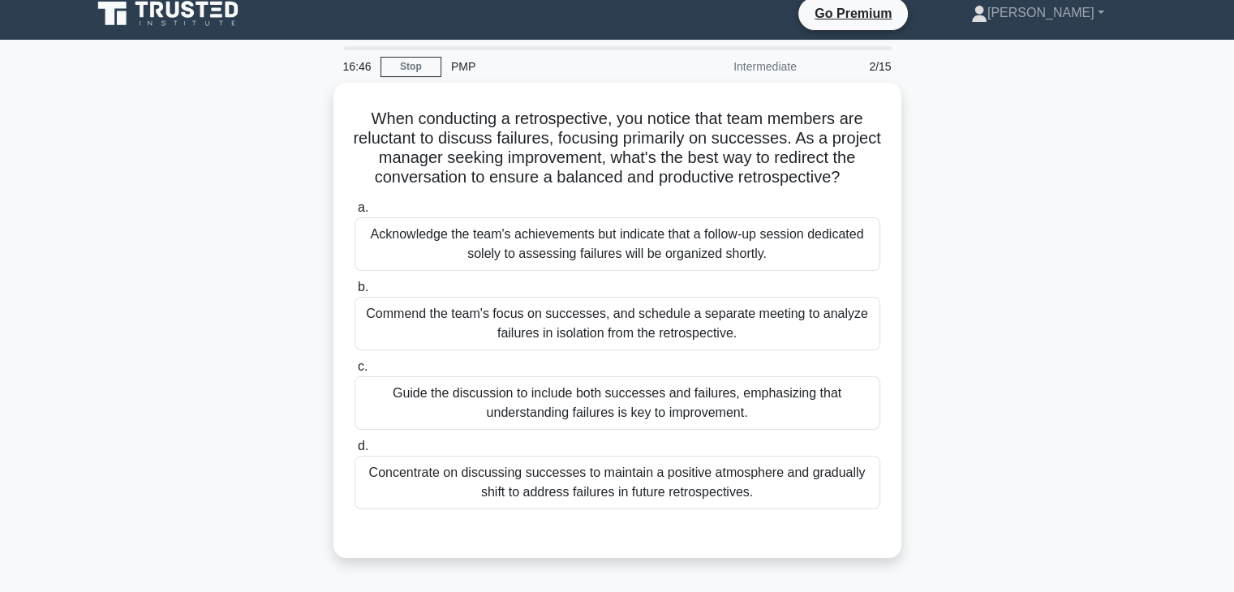
scroll to position [0, 0]
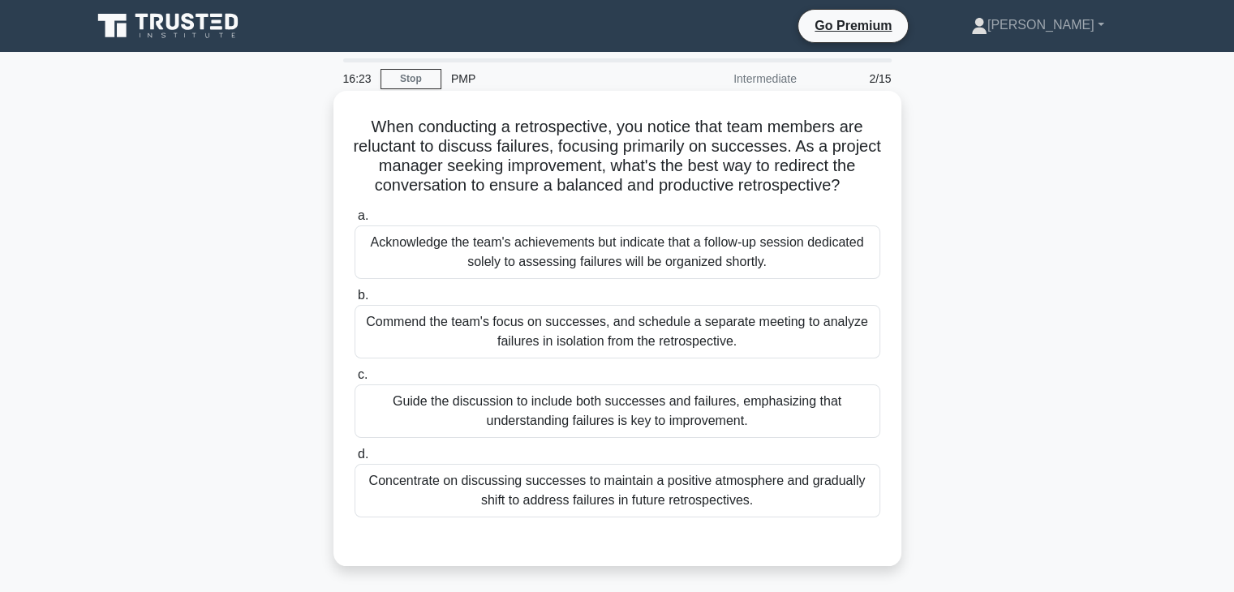
click at [810, 404] on div "Guide the discussion to include both successes and failures, emphasizing that u…" at bounding box center [618, 412] width 526 height 54
click at [355, 381] on input "c. Guide the discussion to include both successes and failures, emphasizing tha…" at bounding box center [355, 375] width 0 height 11
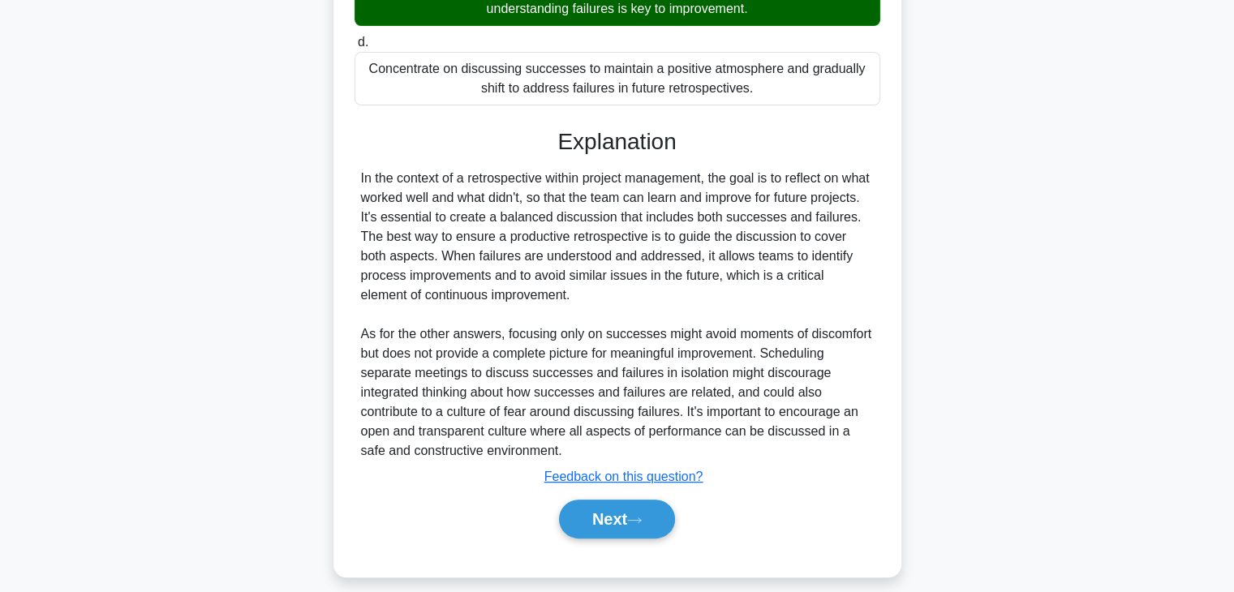
scroll to position [427, 0]
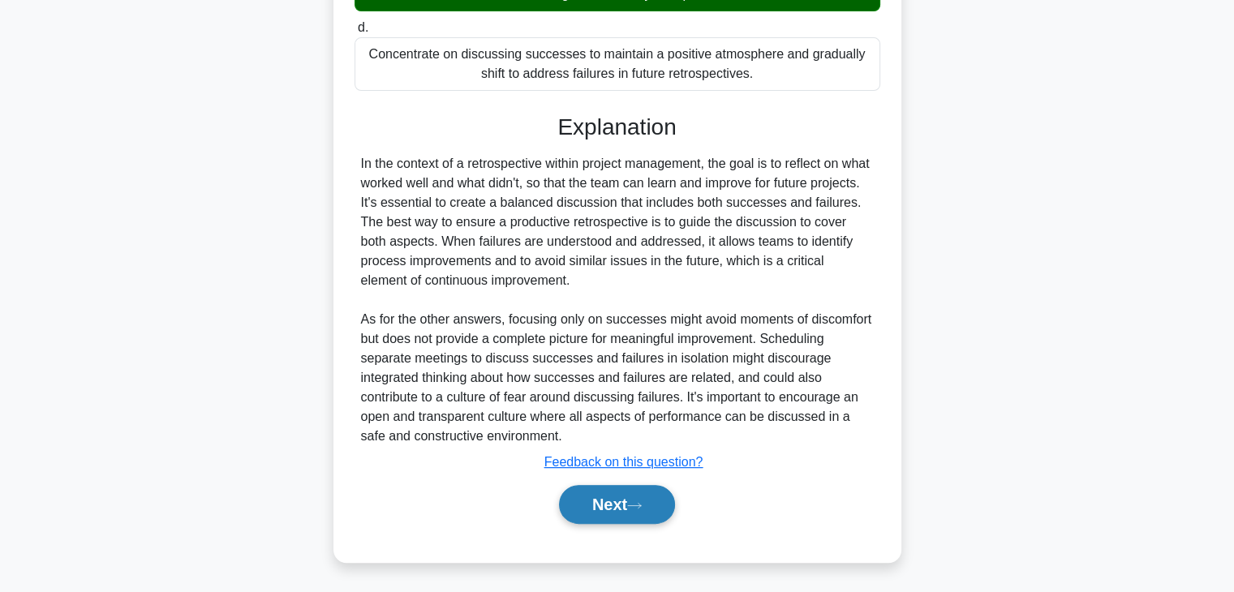
click at [642, 510] on button "Next" at bounding box center [617, 504] width 116 height 39
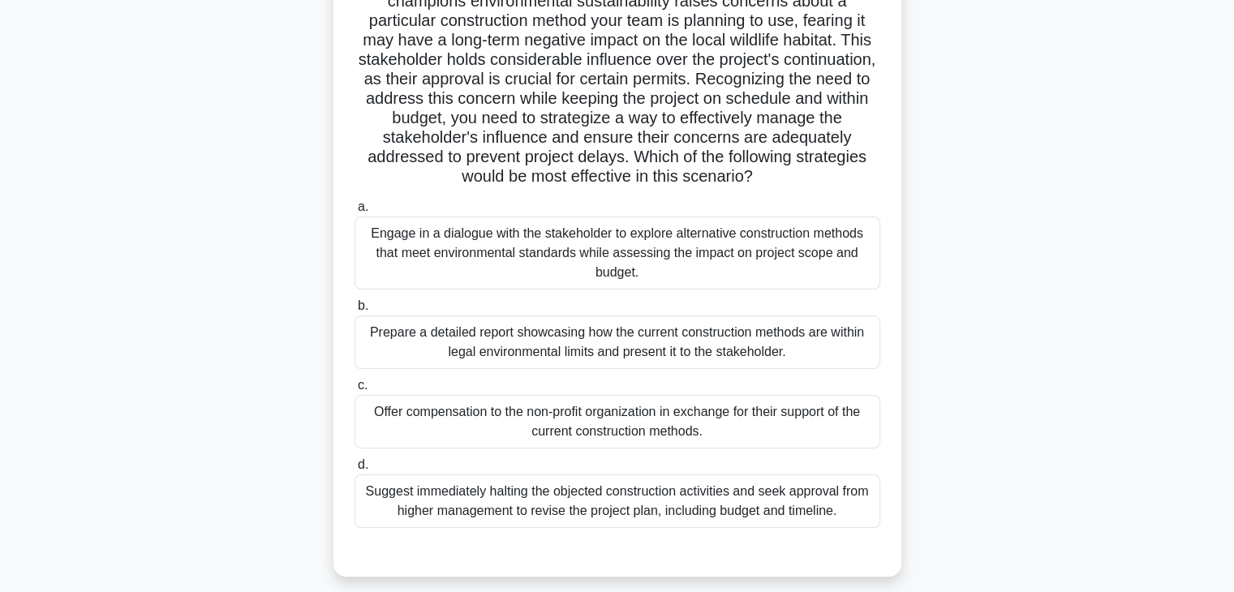
scroll to position [270, 0]
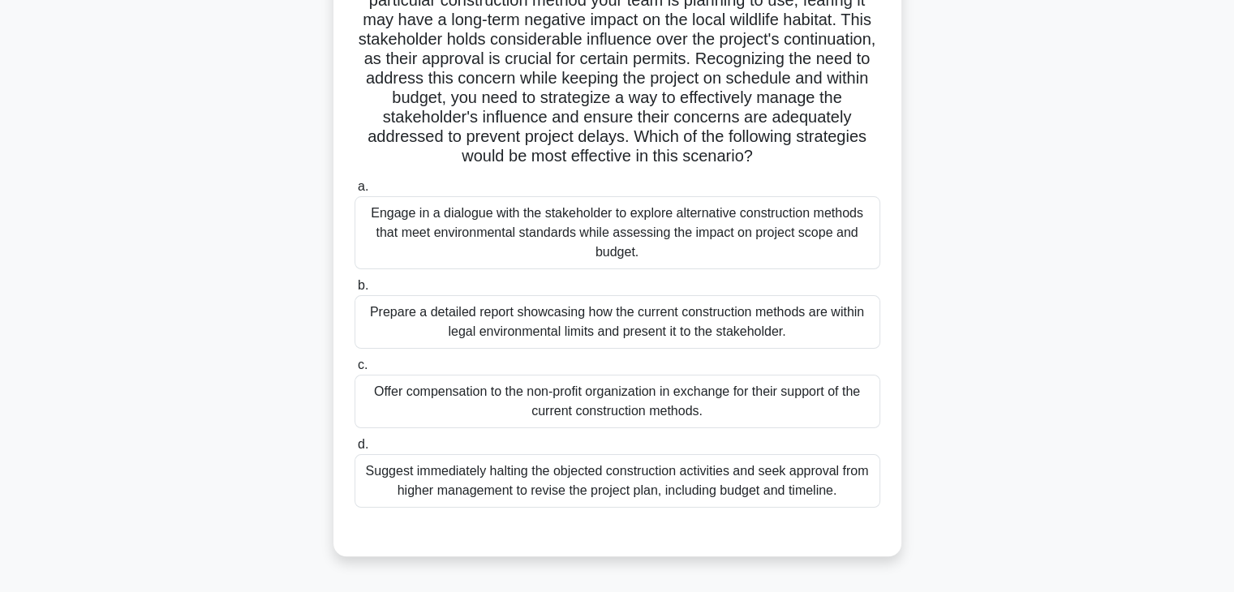
click at [843, 255] on div "Engage in a dialogue with the stakeholder to explore alternative construction m…" at bounding box center [618, 232] width 526 height 73
click at [355, 192] on input "a. Engage in a dialogue with the stakeholder to explore alternative constructio…" at bounding box center [355, 187] width 0 height 11
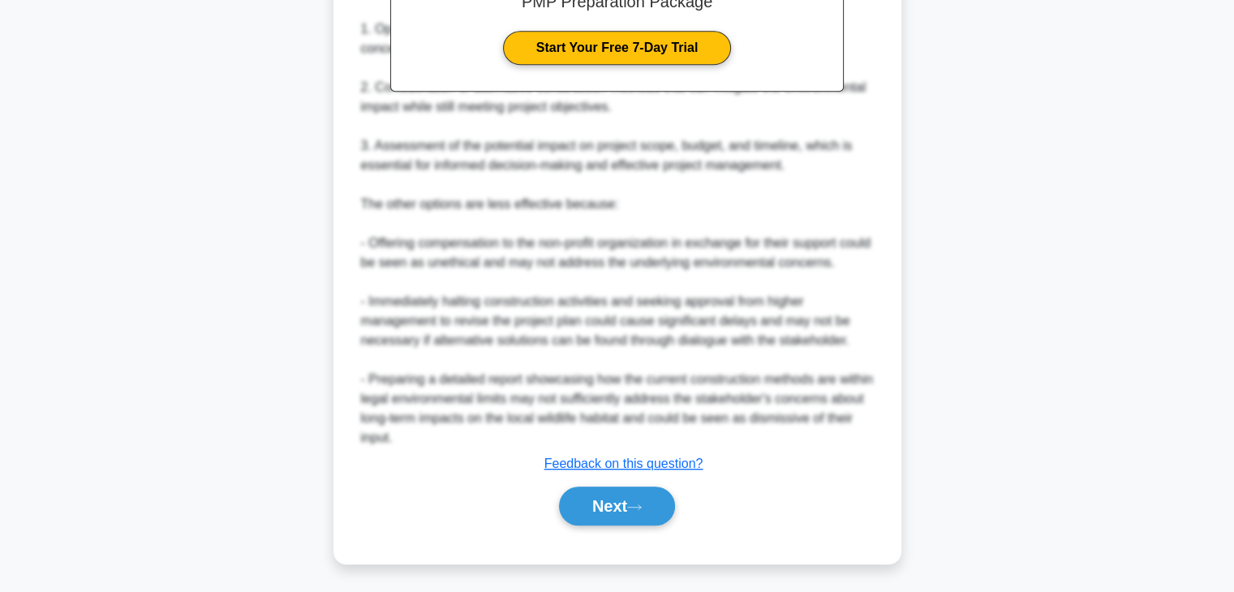
scroll to position [894, 0]
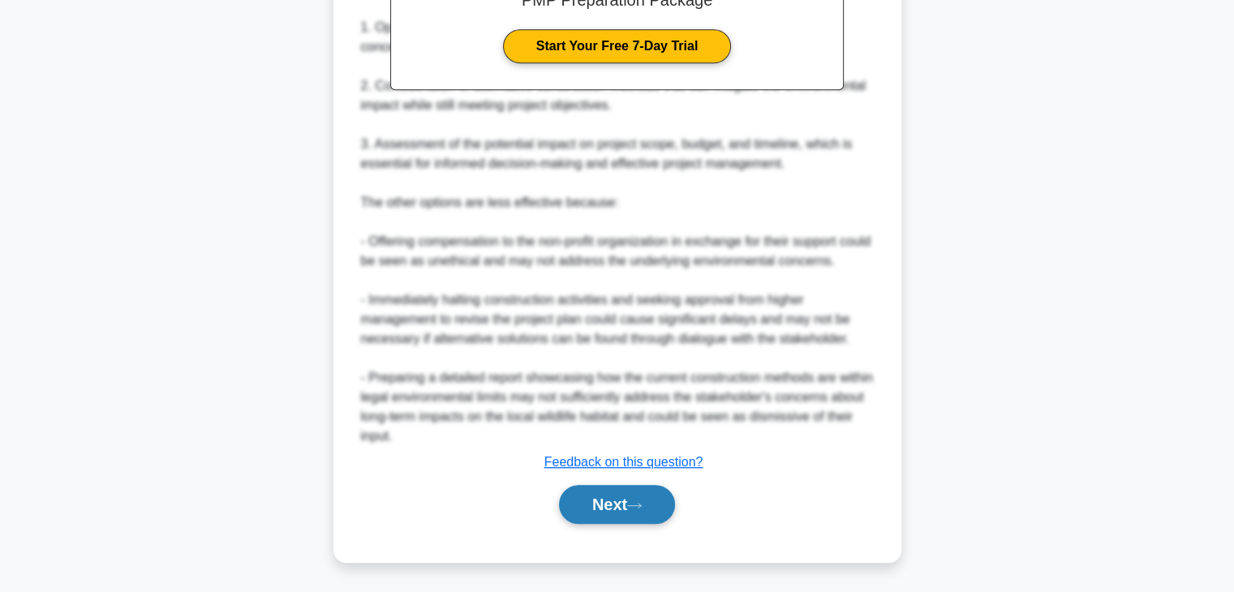
click at [624, 497] on button "Next" at bounding box center [617, 504] width 116 height 39
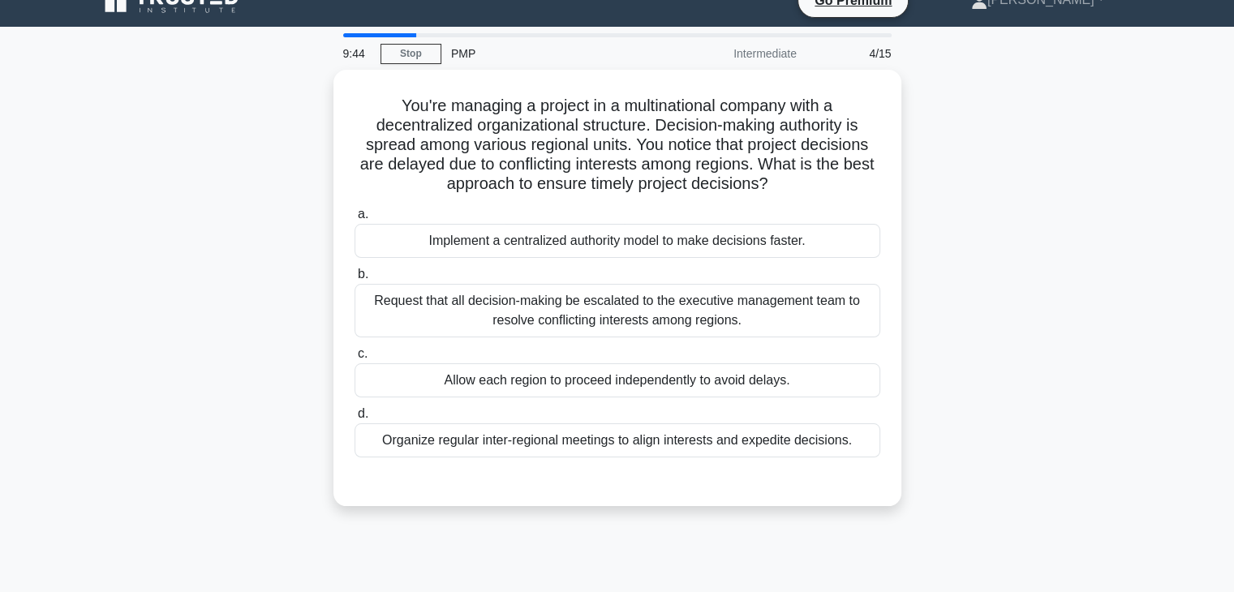
scroll to position [0, 0]
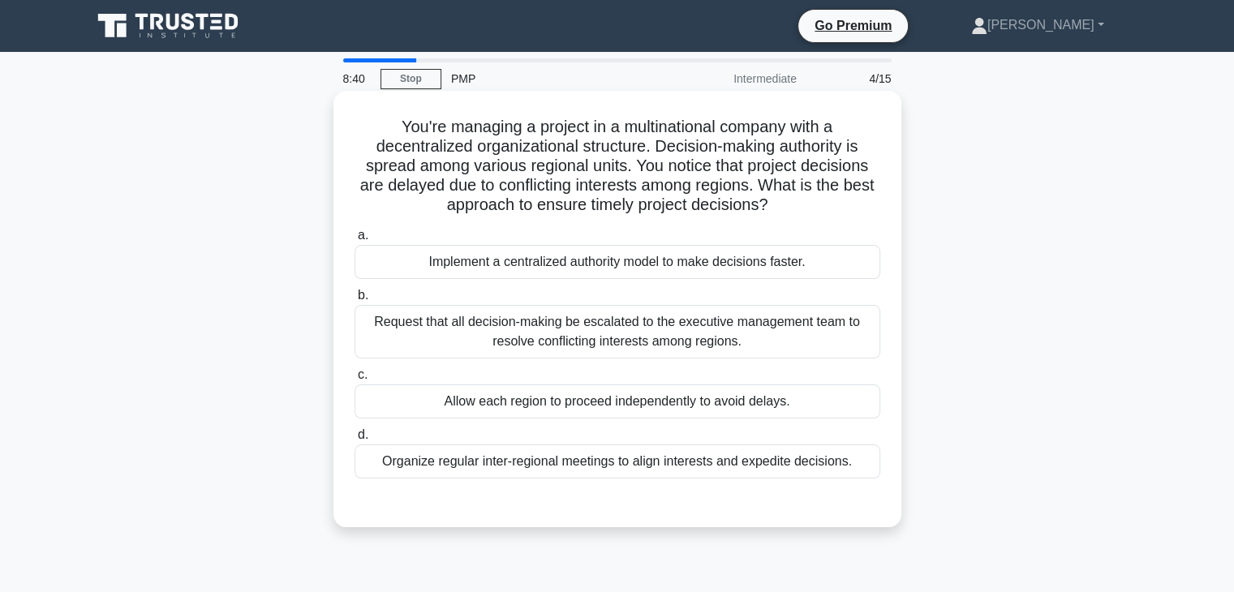
click at [693, 466] on div "Organize regular inter-regional meetings to align interests and expedite decisi…" at bounding box center [618, 462] width 526 height 34
click at [355, 441] on input "d. Organize regular inter-regional meetings to align interests and expedite dec…" at bounding box center [355, 435] width 0 height 11
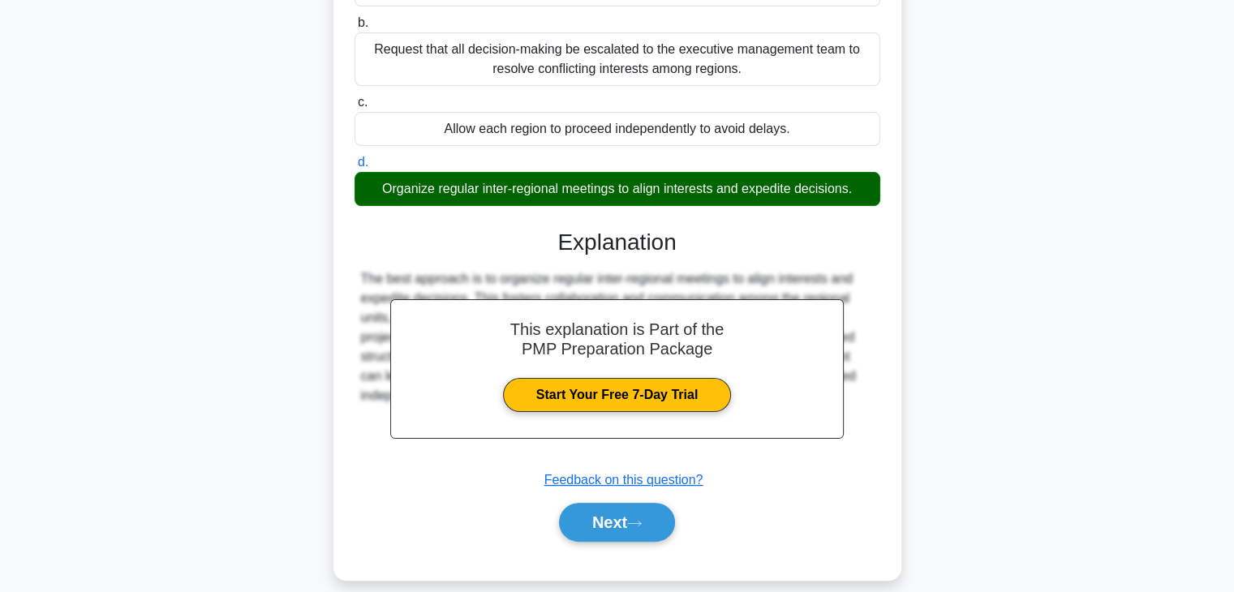
scroll to position [291, 0]
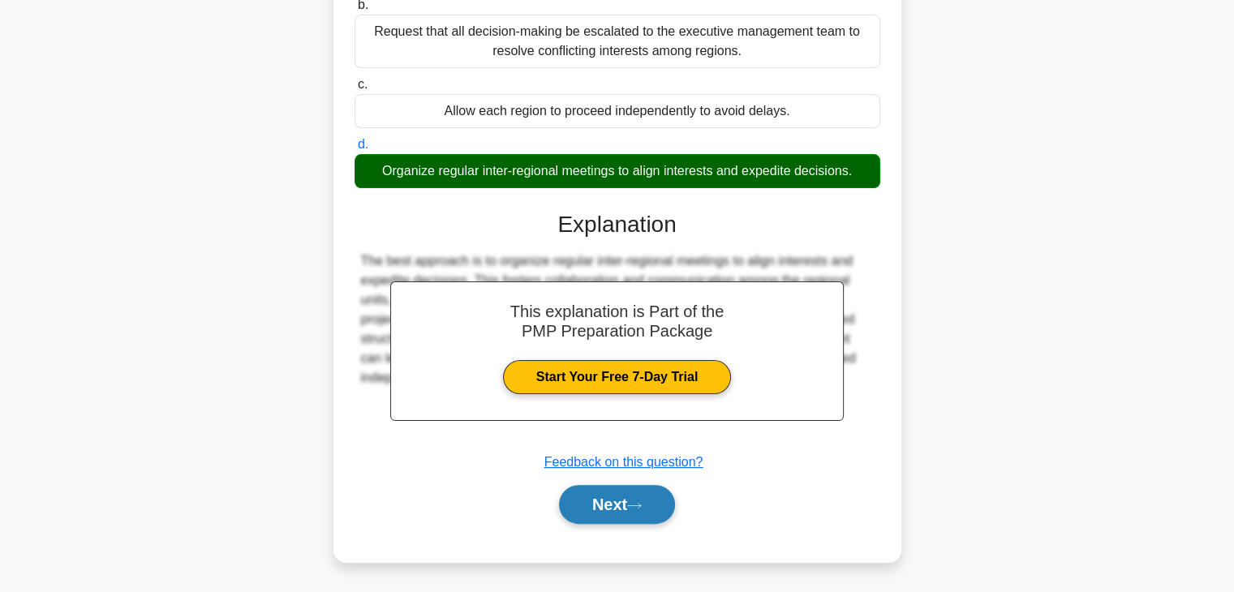
click at [605, 496] on button "Next" at bounding box center [617, 504] width 116 height 39
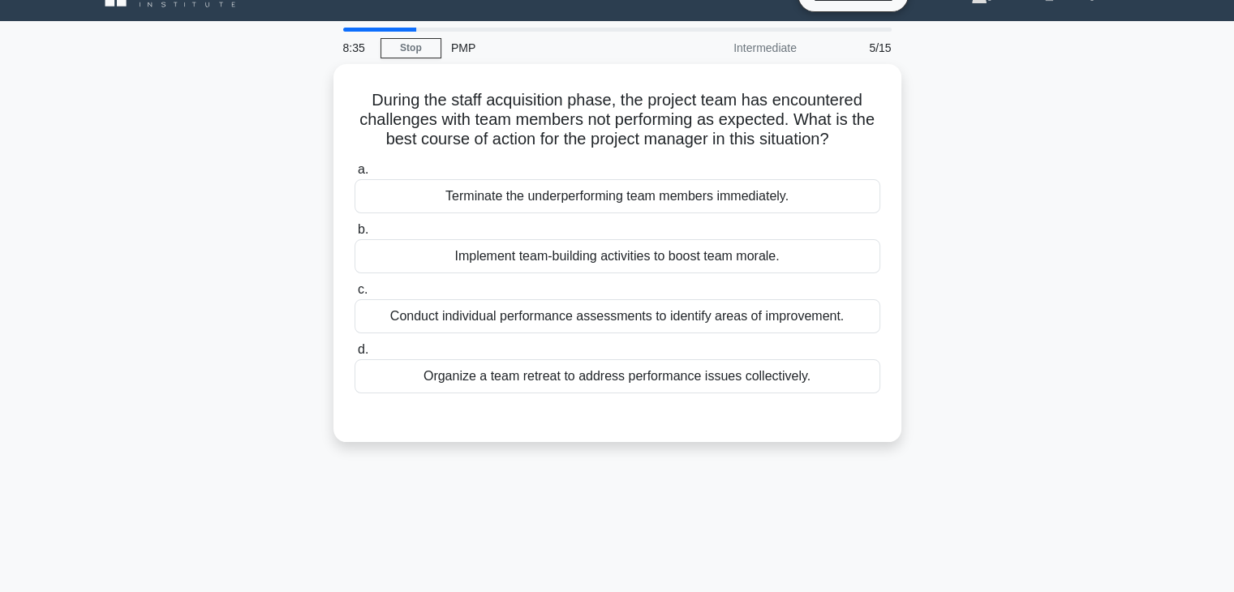
scroll to position [0, 0]
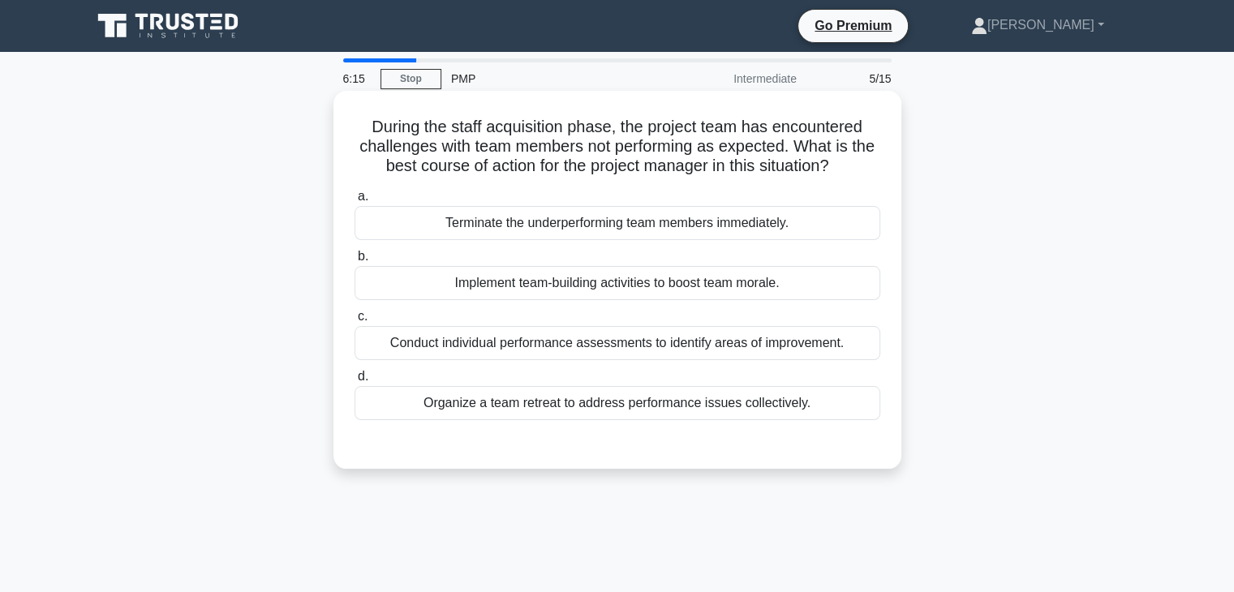
click at [597, 346] on div "Conduct individual performance assessments to identify areas of improvement." at bounding box center [618, 343] width 526 height 34
click at [355, 322] on input "c. Conduct individual performance assessments to identify areas of improvement." at bounding box center [355, 317] width 0 height 11
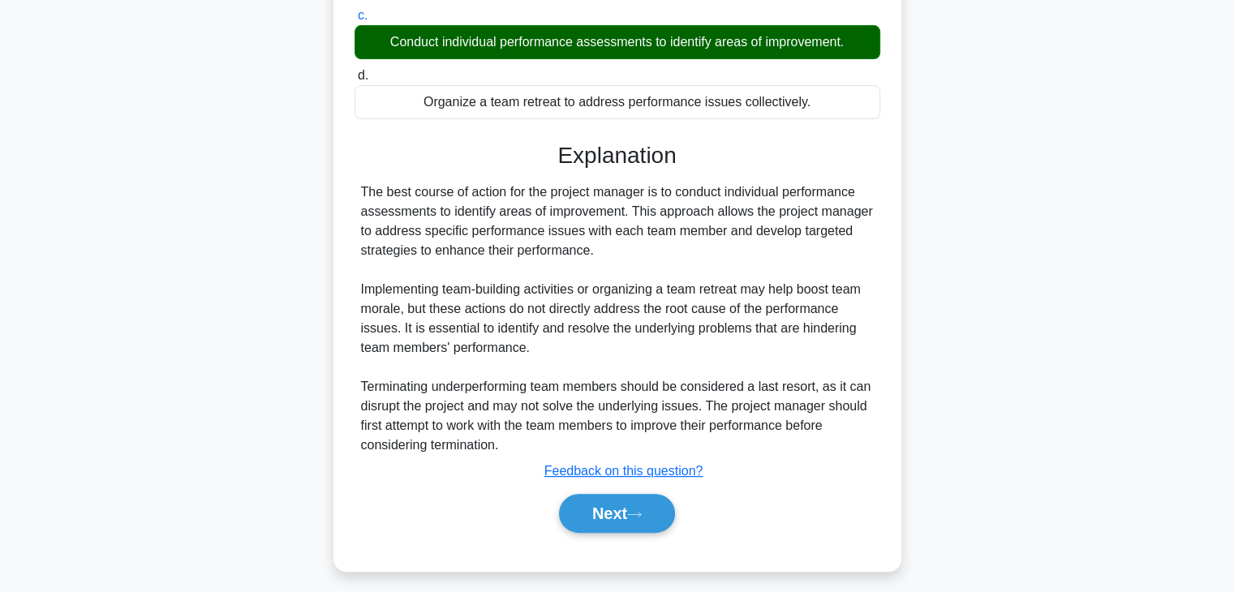
scroll to position [310, 0]
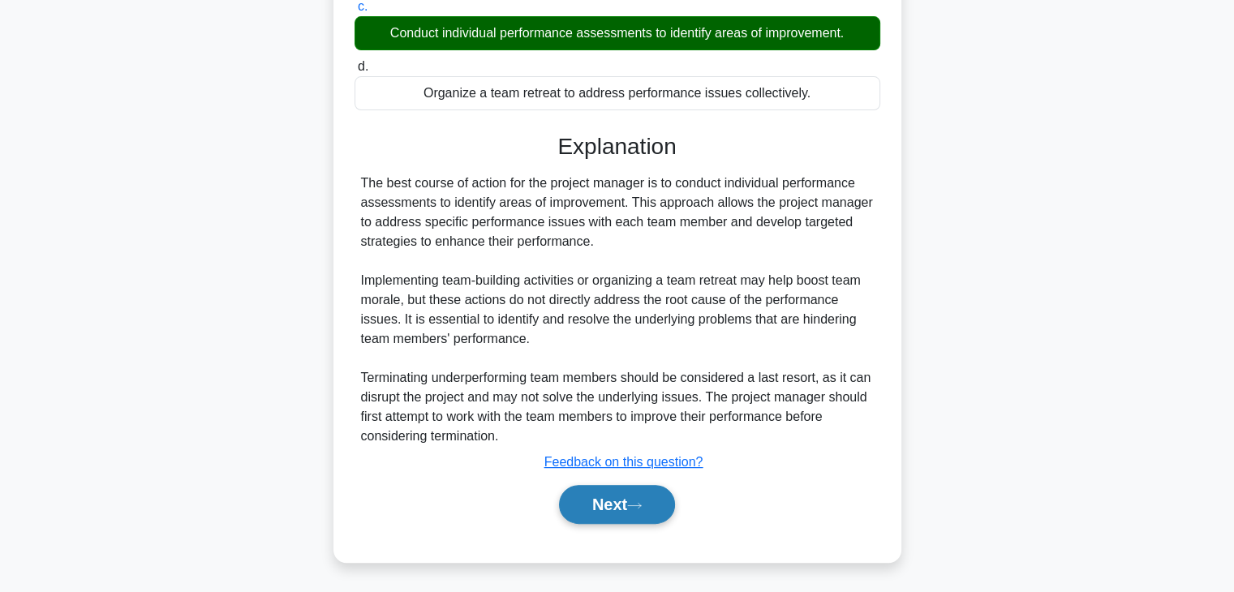
click at [613, 512] on button "Next" at bounding box center [617, 504] width 116 height 39
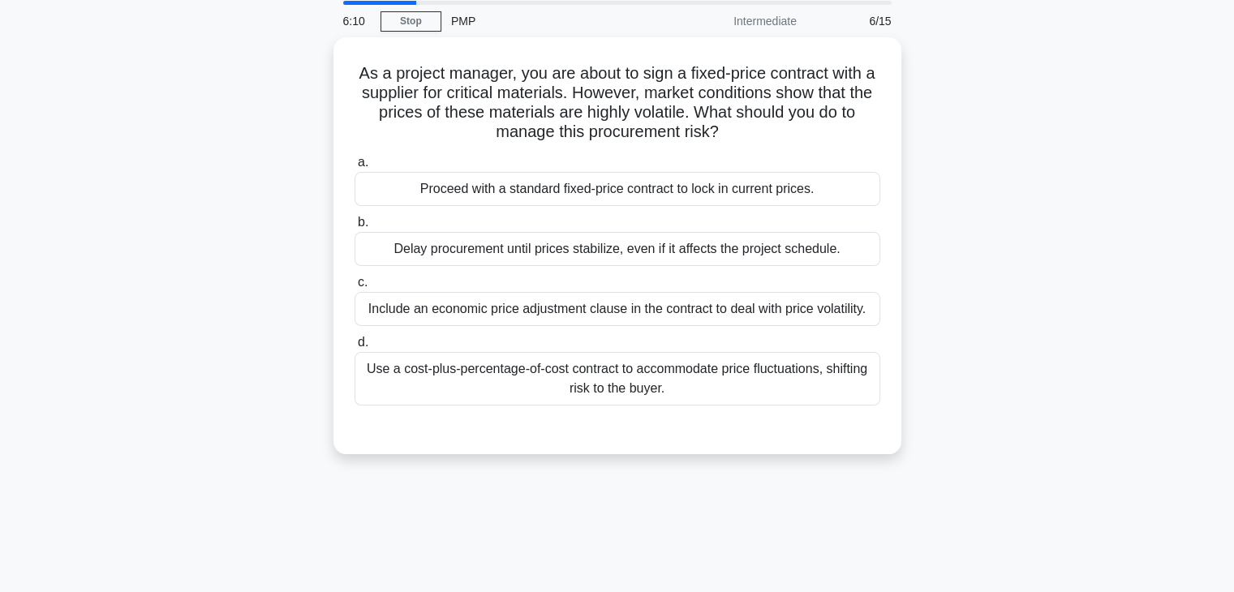
scroll to position [0, 0]
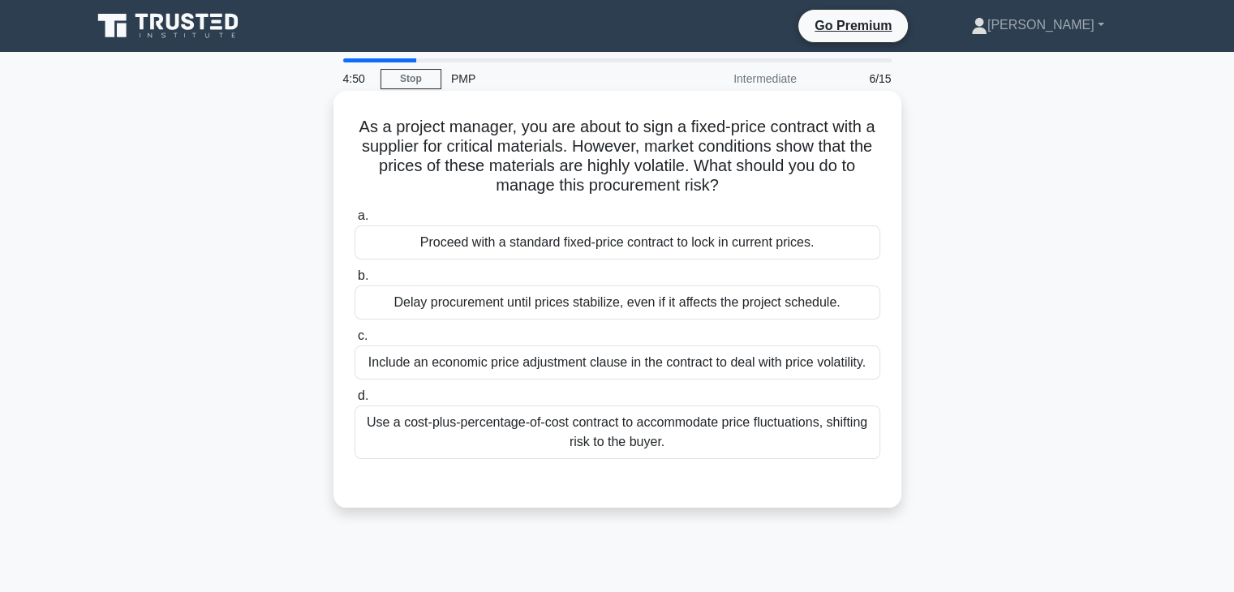
click at [669, 439] on div "Use a cost-plus-percentage-of-cost contract to accommodate price fluctuations, …" at bounding box center [618, 433] width 526 height 54
click at [355, 402] on input "d. Use a cost-plus-percentage-of-cost contract to accommodate price fluctuation…" at bounding box center [355, 396] width 0 height 11
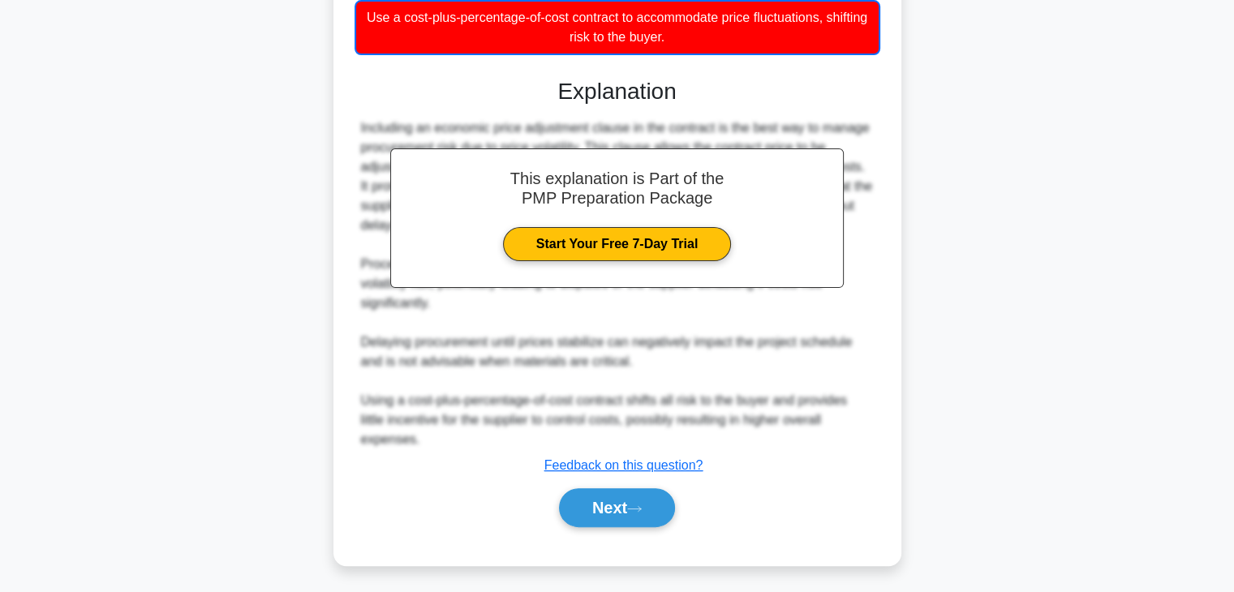
scroll to position [428, 0]
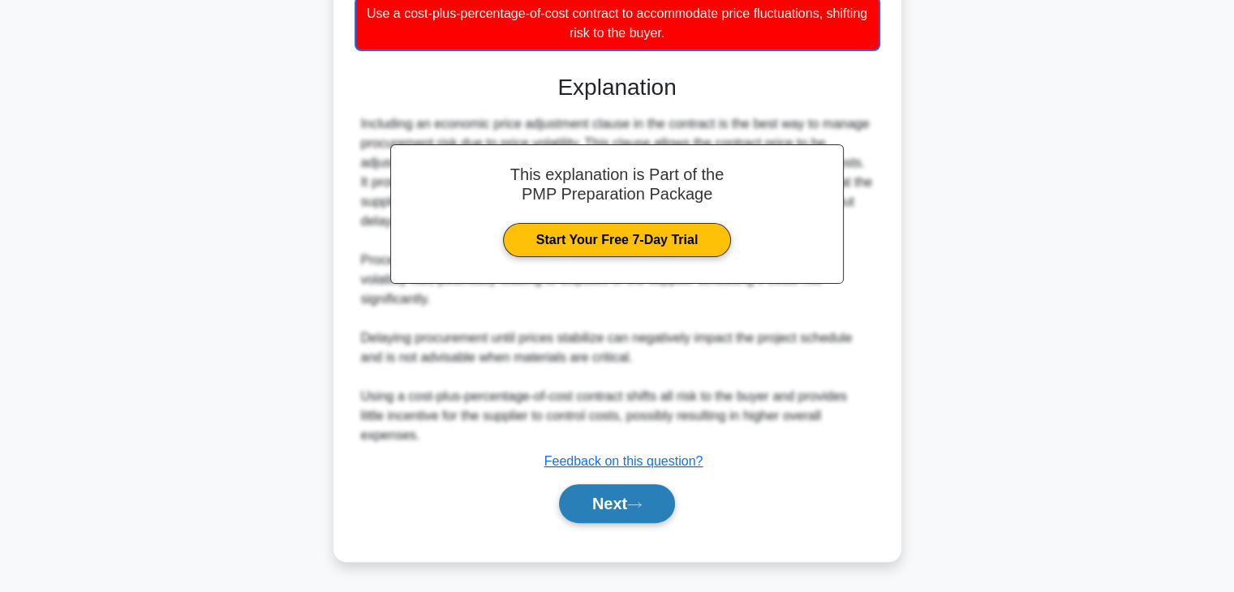
click at [645, 513] on button "Next" at bounding box center [617, 503] width 116 height 39
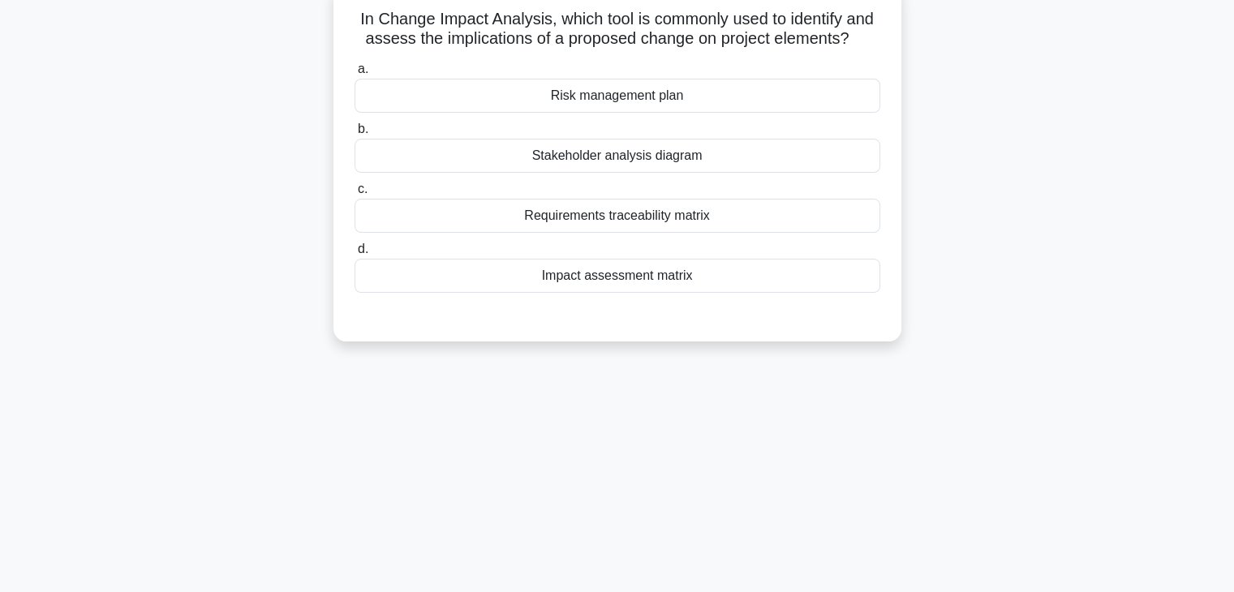
scroll to position [0, 0]
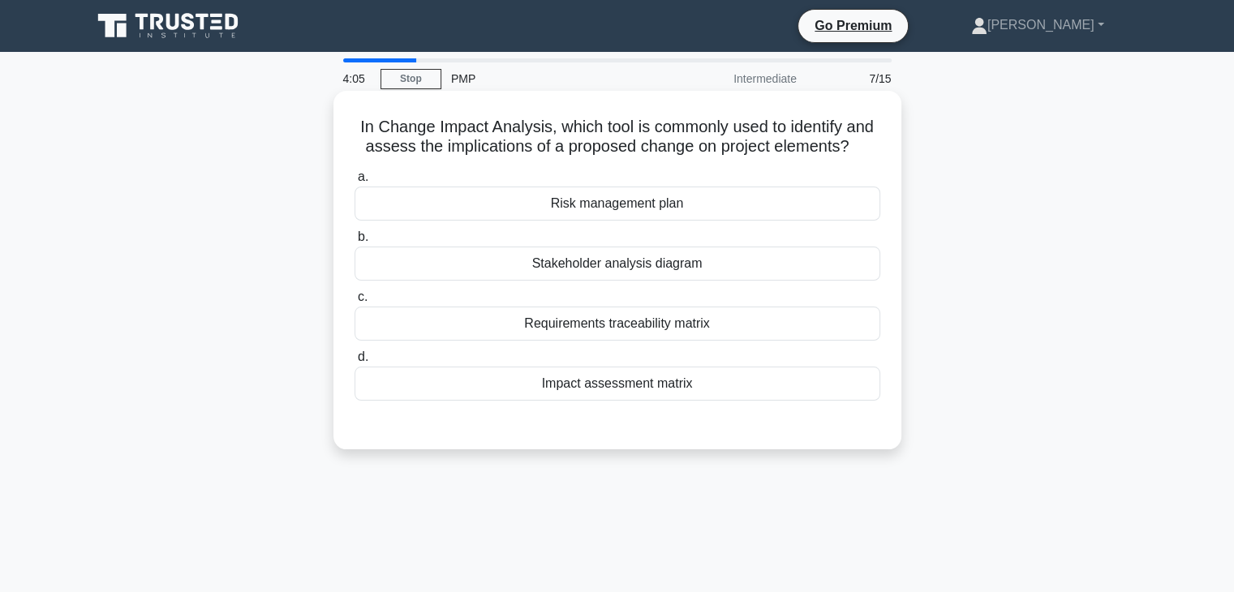
click at [715, 383] on div "Impact assessment matrix" at bounding box center [618, 384] width 526 height 34
click at [355, 363] on input "d. Impact assessment matrix" at bounding box center [355, 357] width 0 height 11
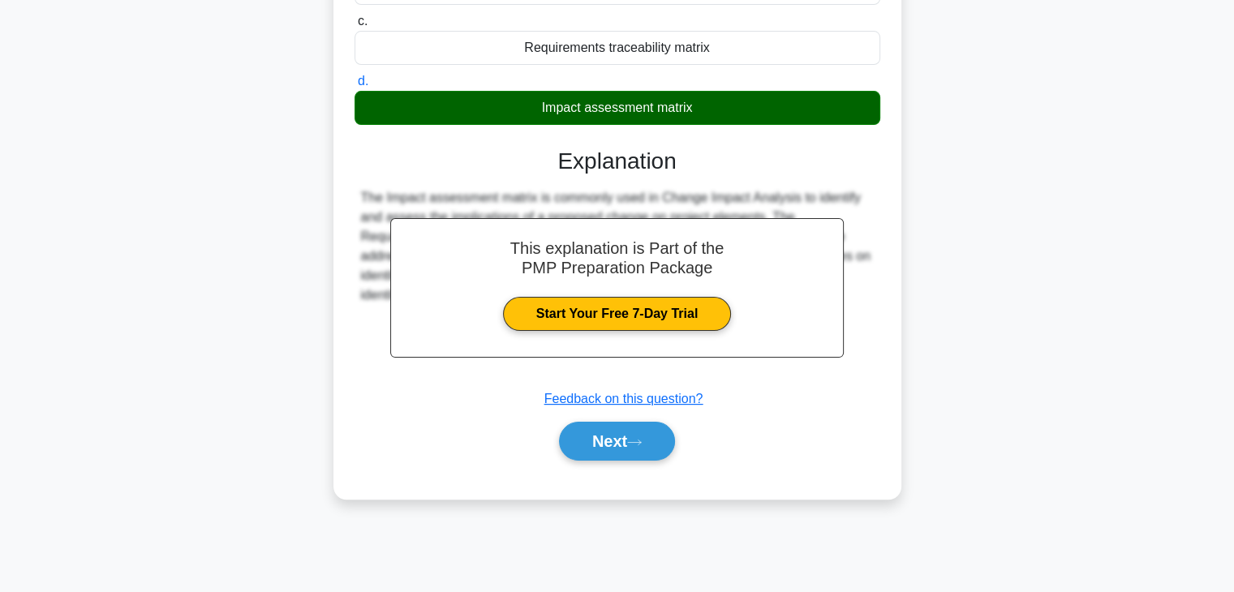
scroll to position [285, 0]
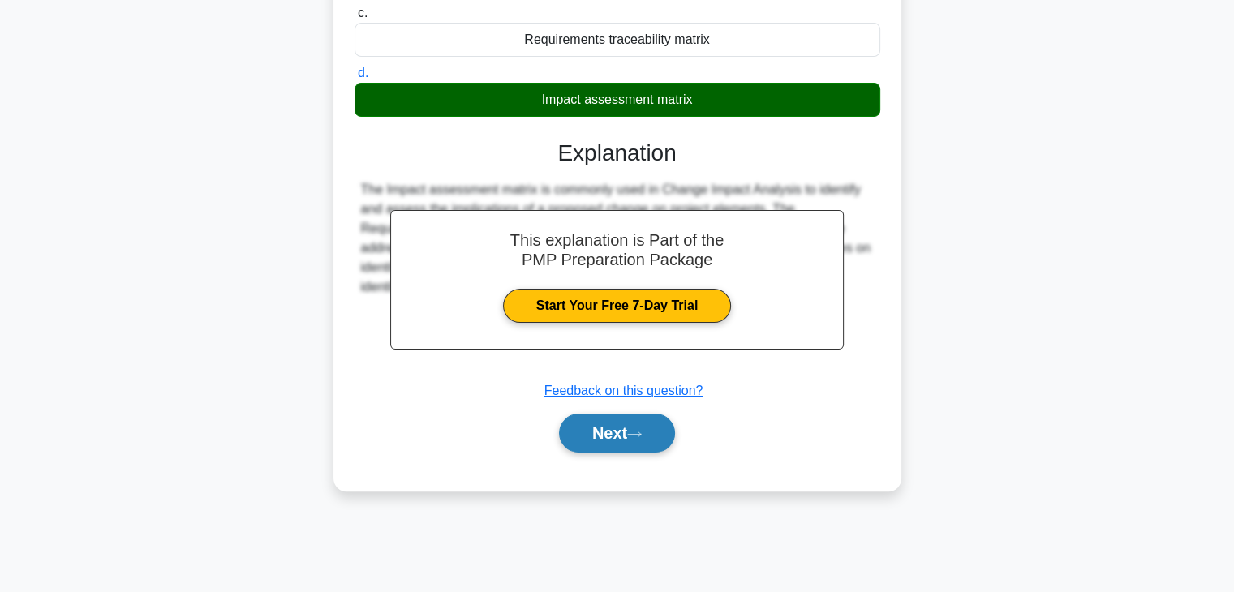
click at [664, 436] on button "Next" at bounding box center [617, 433] width 116 height 39
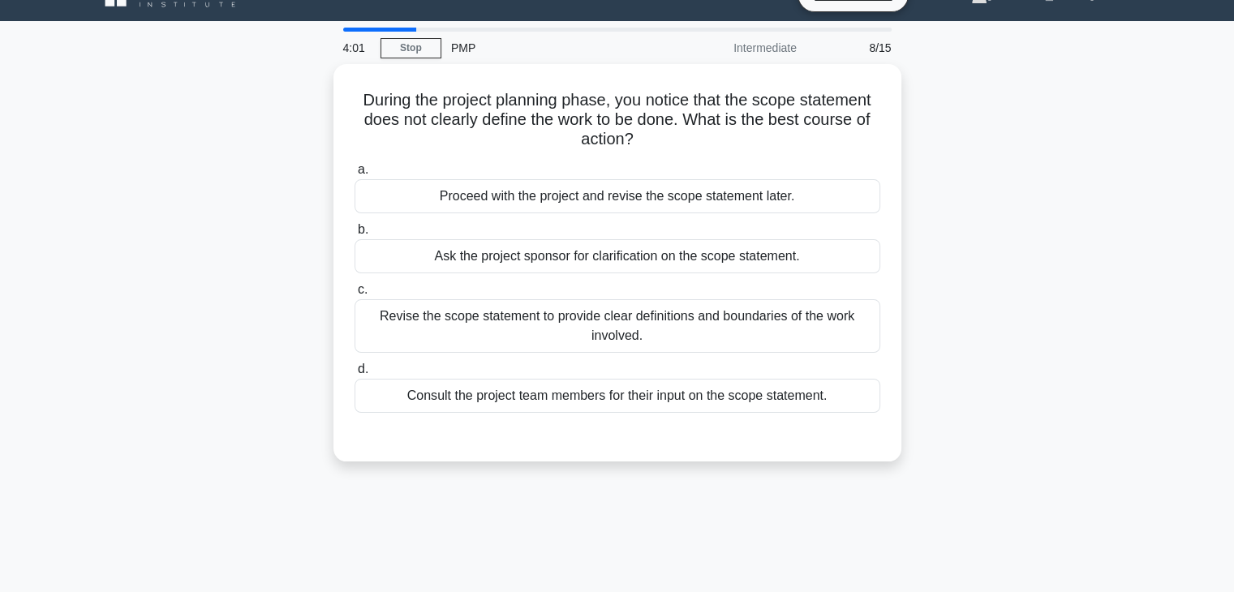
scroll to position [0, 0]
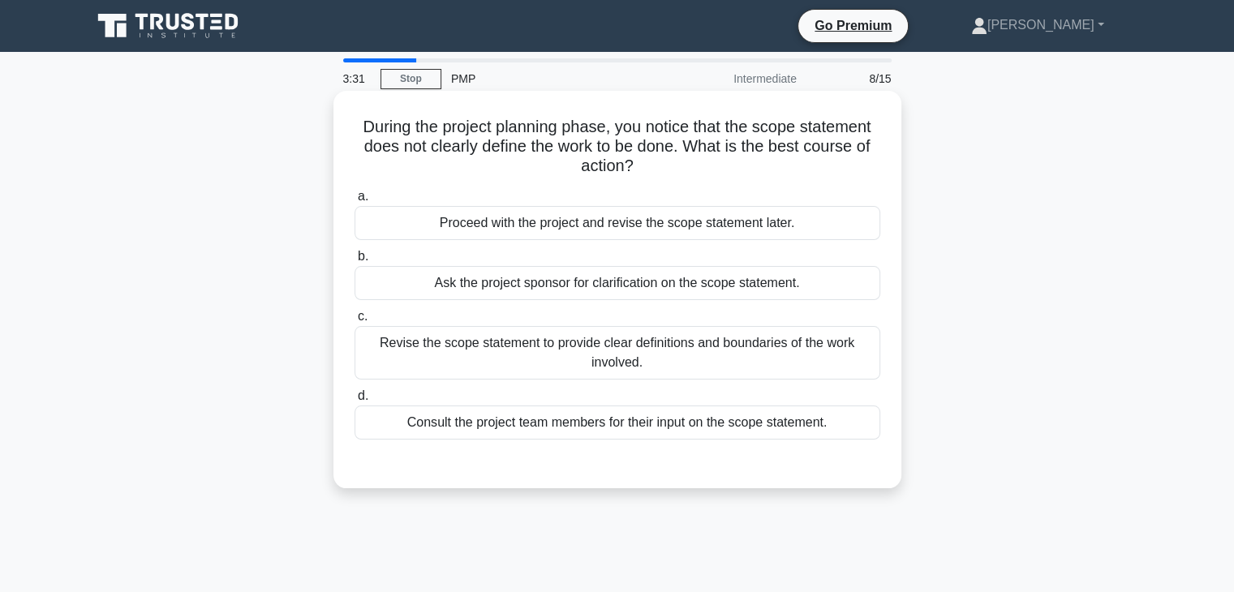
click at [631, 351] on div "Revise the scope statement to provide clear definitions and boundaries of the w…" at bounding box center [618, 353] width 526 height 54
click at [355, 322] on input "c. Revise the scope statement to provide clear definitions and boundaries of th…" at bounding box center [355, 317] width 0 height 11
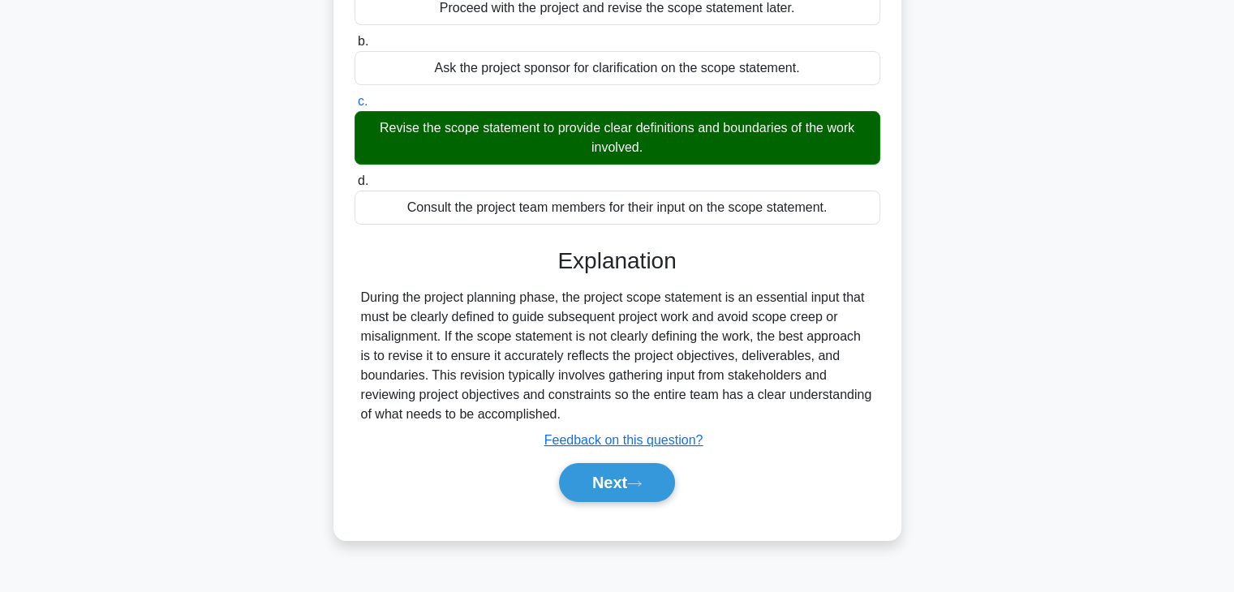
scroll to position [285, 0]
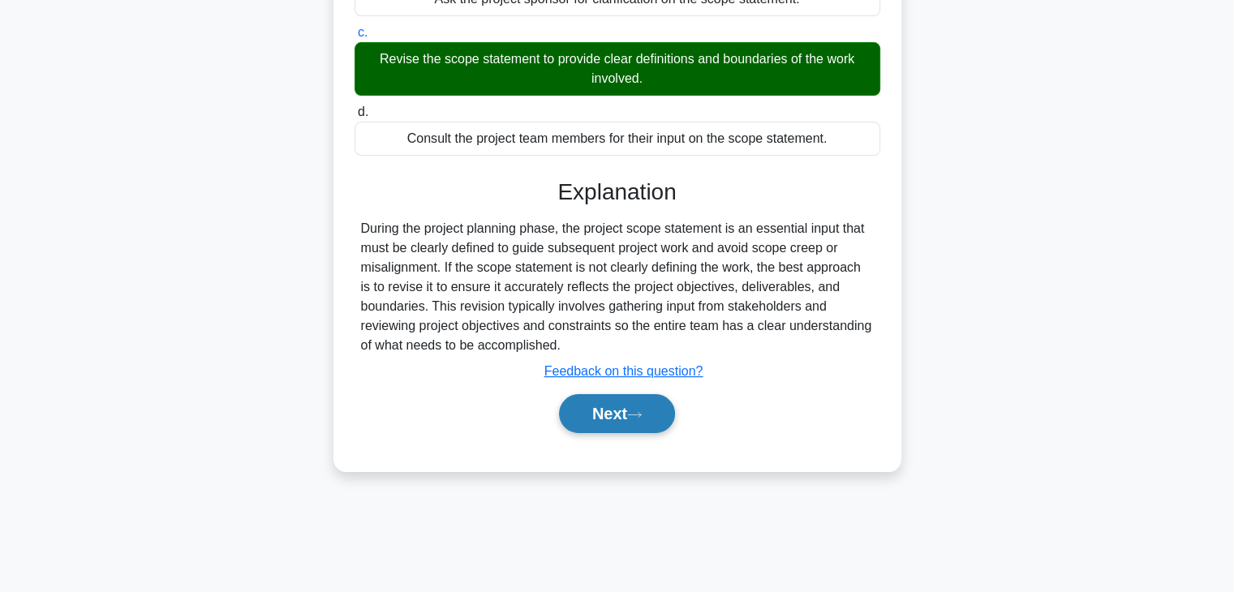
click at [653, 417] on button "Next" at bounding box center [617, 413] width 116 height 39
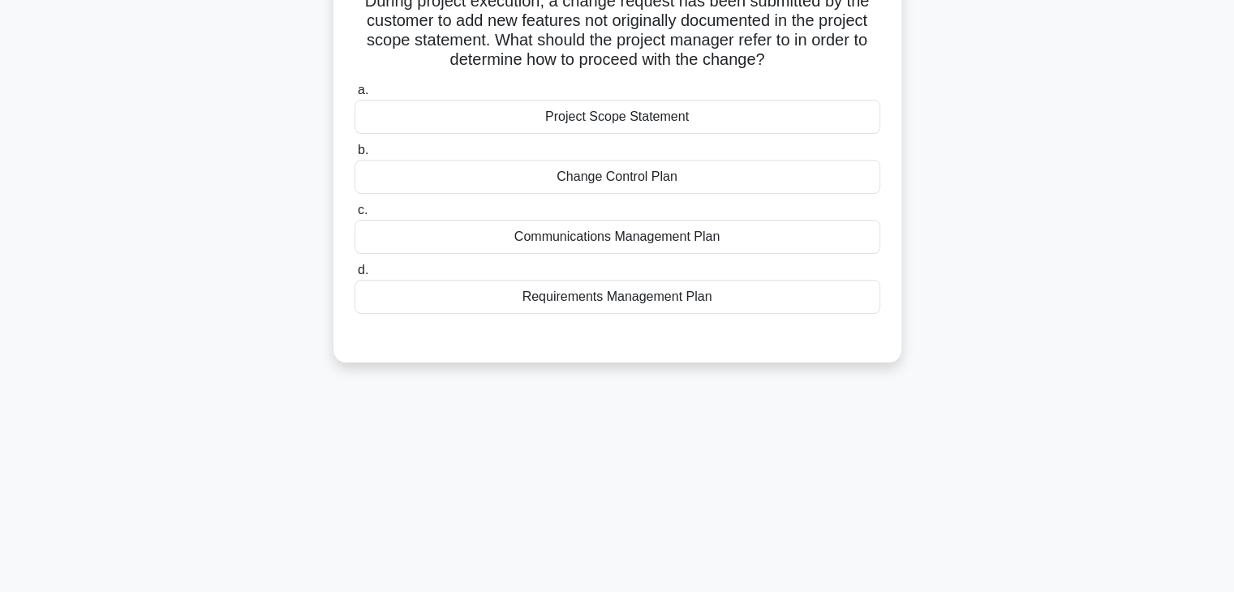
scroll to position [41, 0]
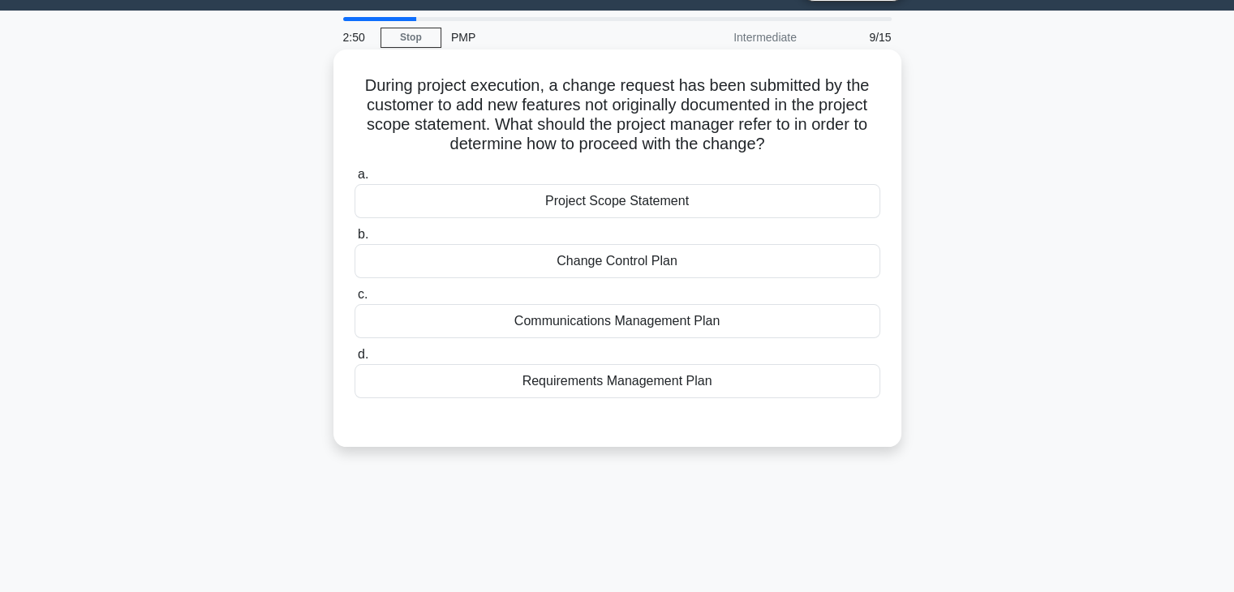
click at [666, 262] on div "Change Control Plan" at bounding box center [618, 261] width 526 height 34
click at [355, 240] on input "b. Change Control Plan" at bounding box center [355, 235] width 0 height 11
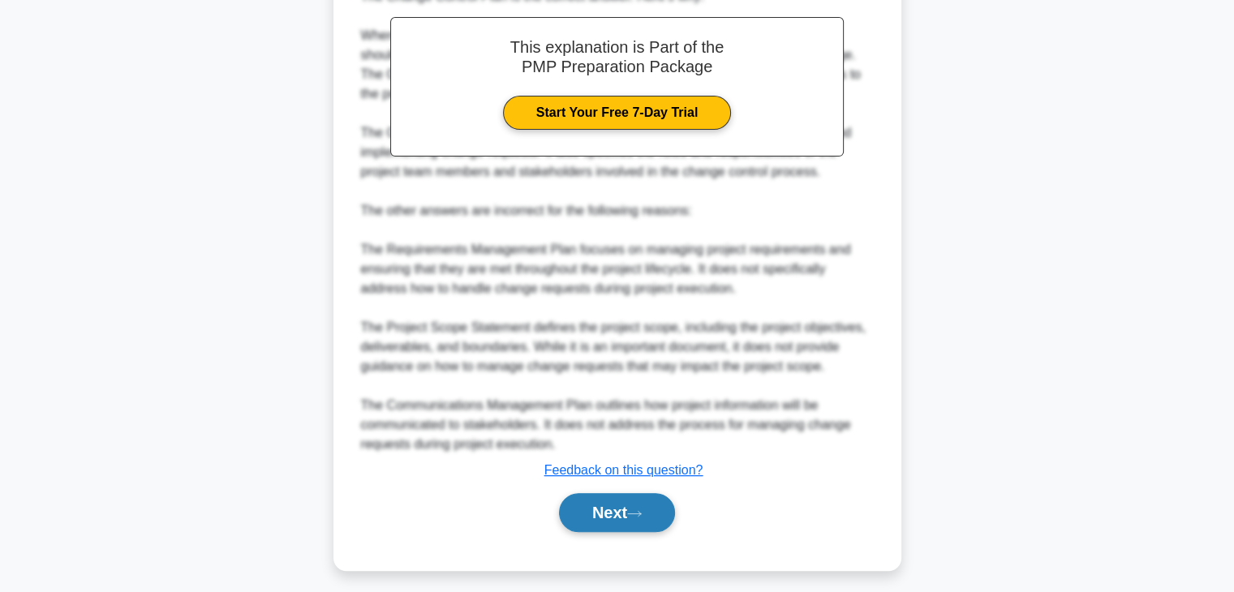
scroll to position [524, 0]
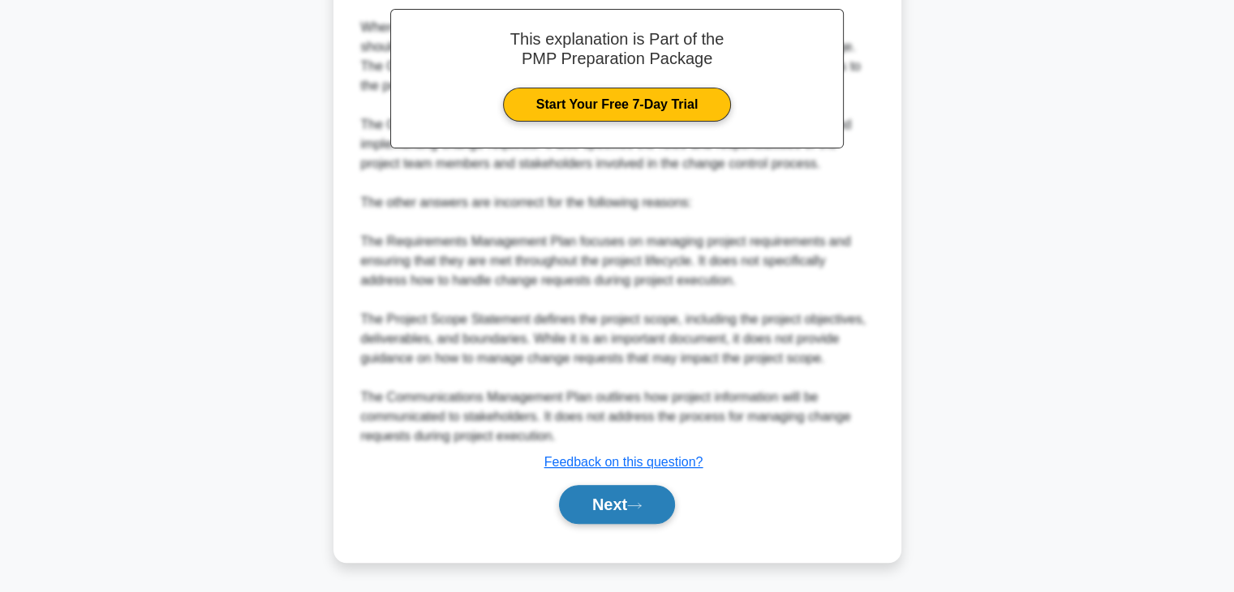
click at [605, 500] on button "Next" at bounding box center [617, 504] width 116 height 39
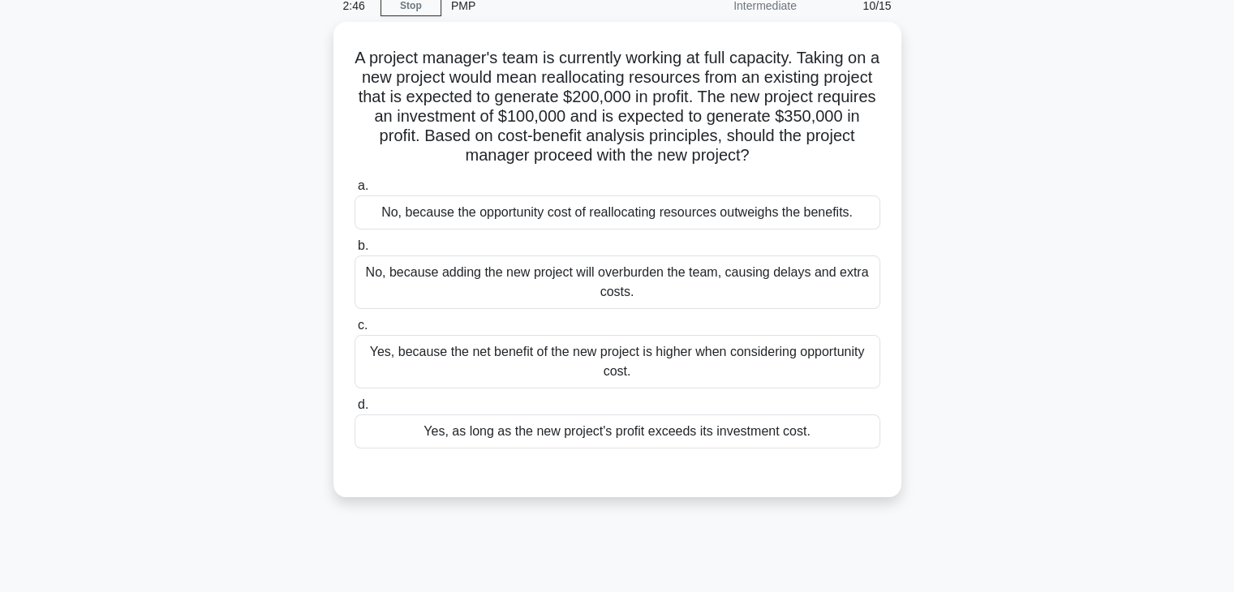
scroll to position [0, 0]
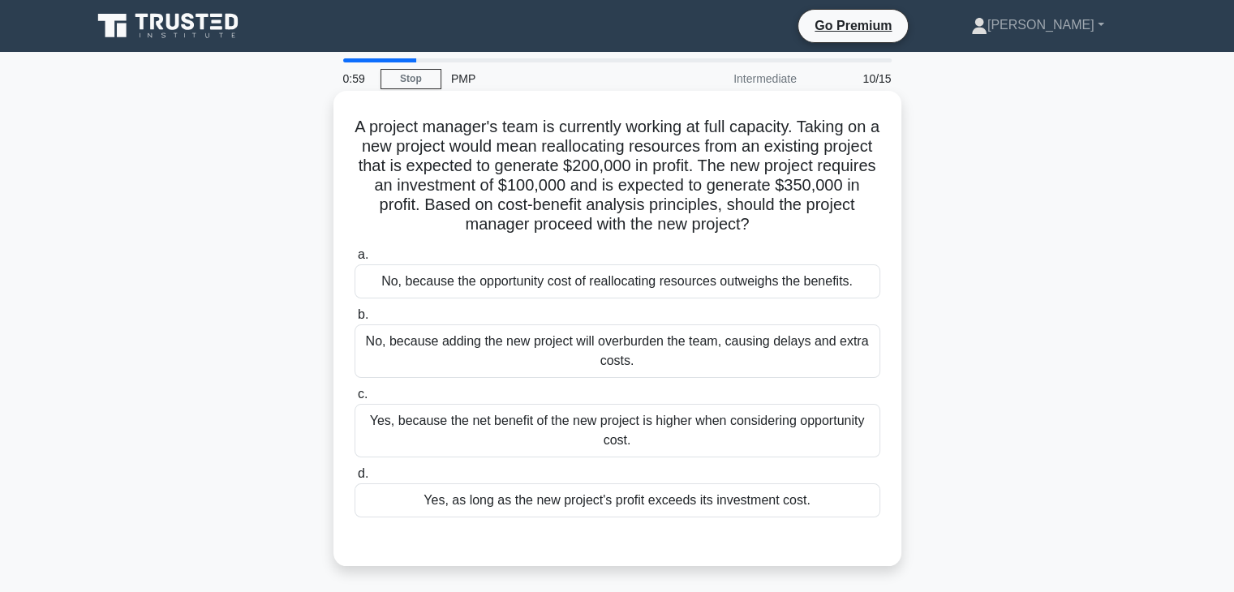
click at [665, 355] on div "No, because adding the new project will overburden the team, causing delays and…" at bounding box center [618, 352] width 526 height 54
click at [355, 321] on input "b. No, because adding the new project will overburden the team, causing delays …" at bounding box center [355, 315] width 0 height 11
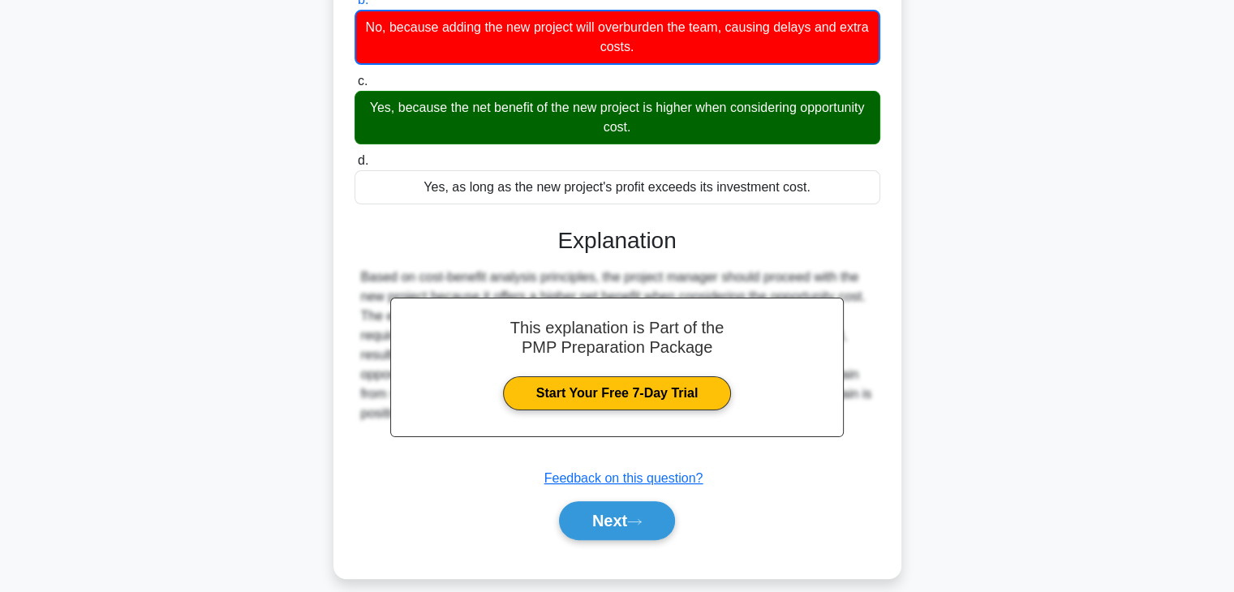
scroll to position [331, 0]
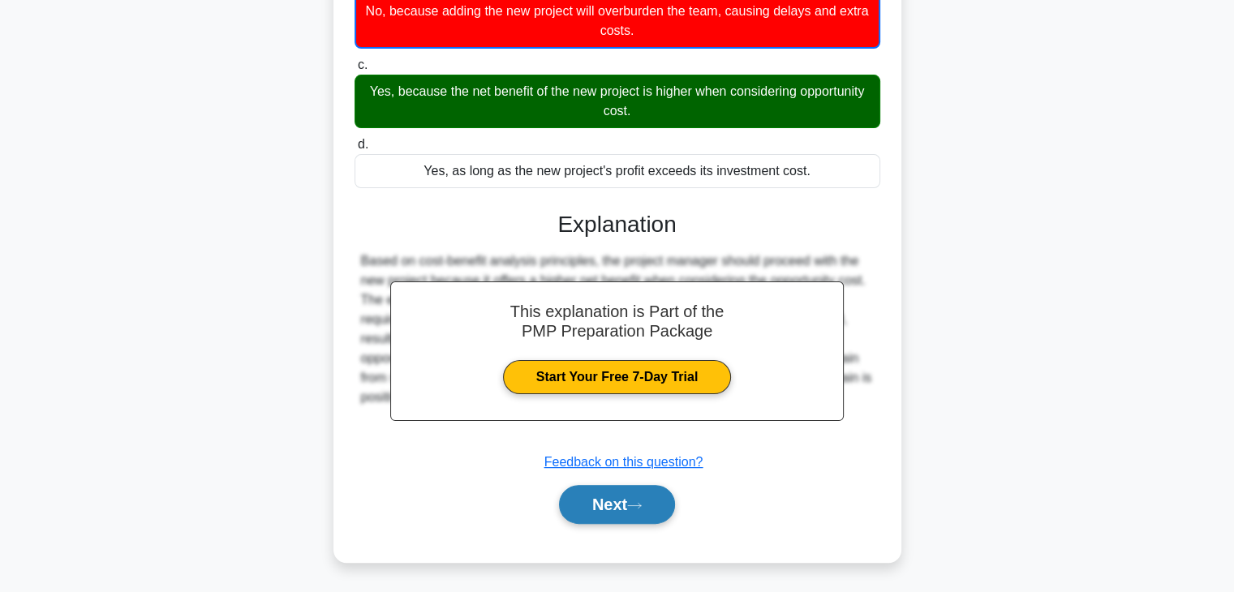
click at [634, 510] on button "Next" at bounding box center [617, 504] width 116 height 39
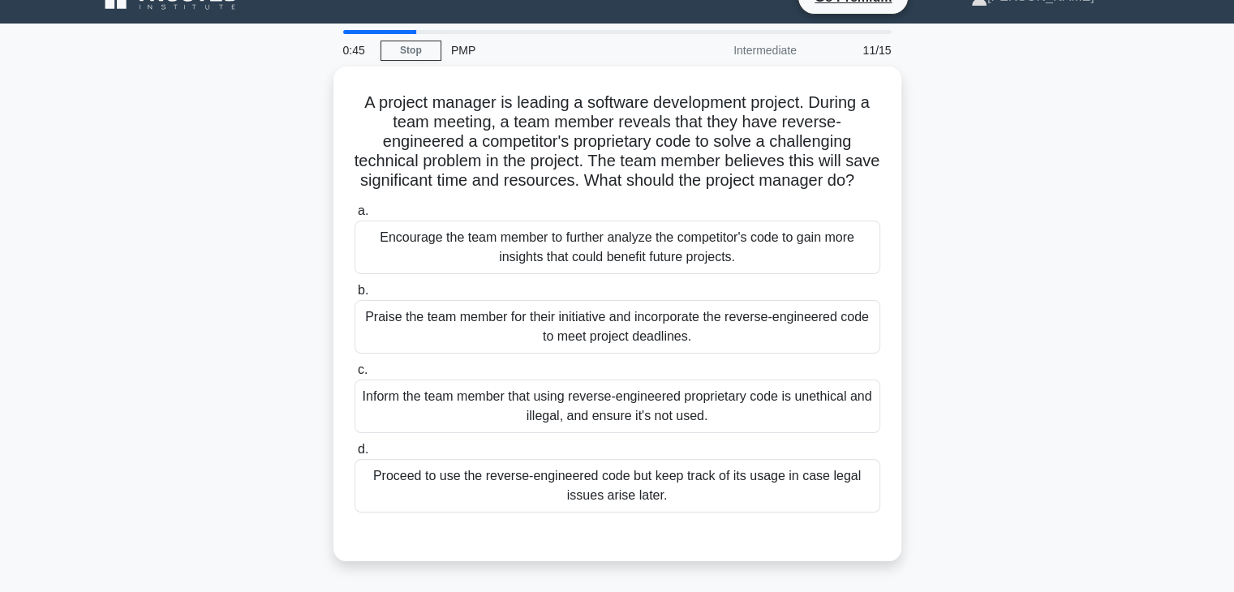
scroll to position [0, 0]
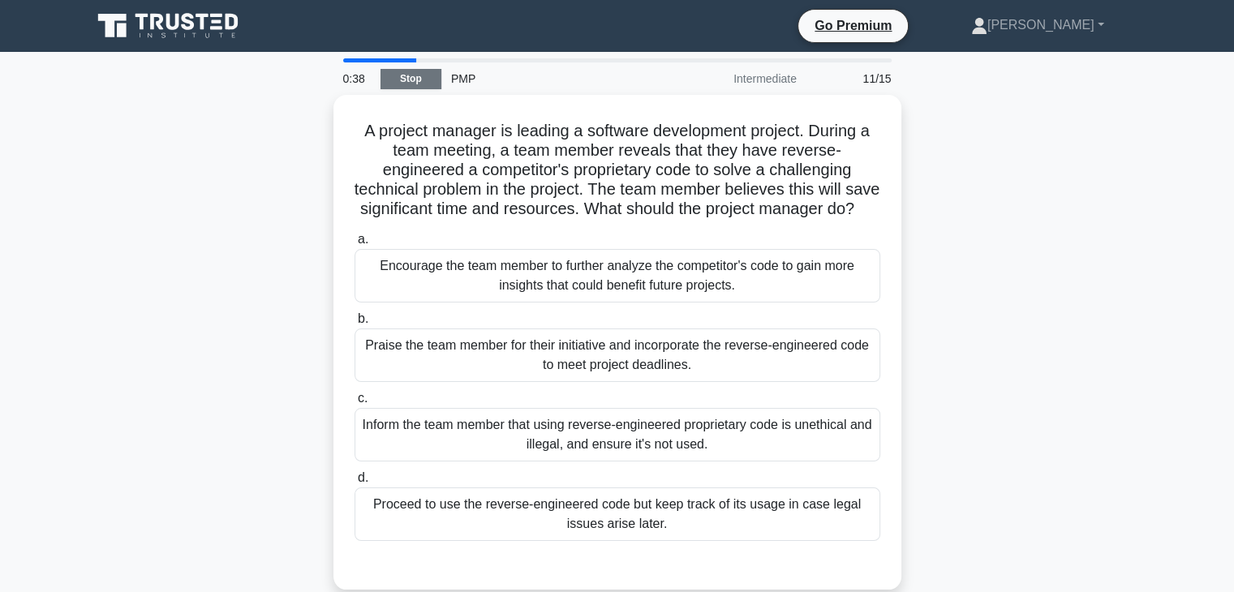
click at [420, 76] on link "Stop" at bounding box center [411, 79] width 61 height 20
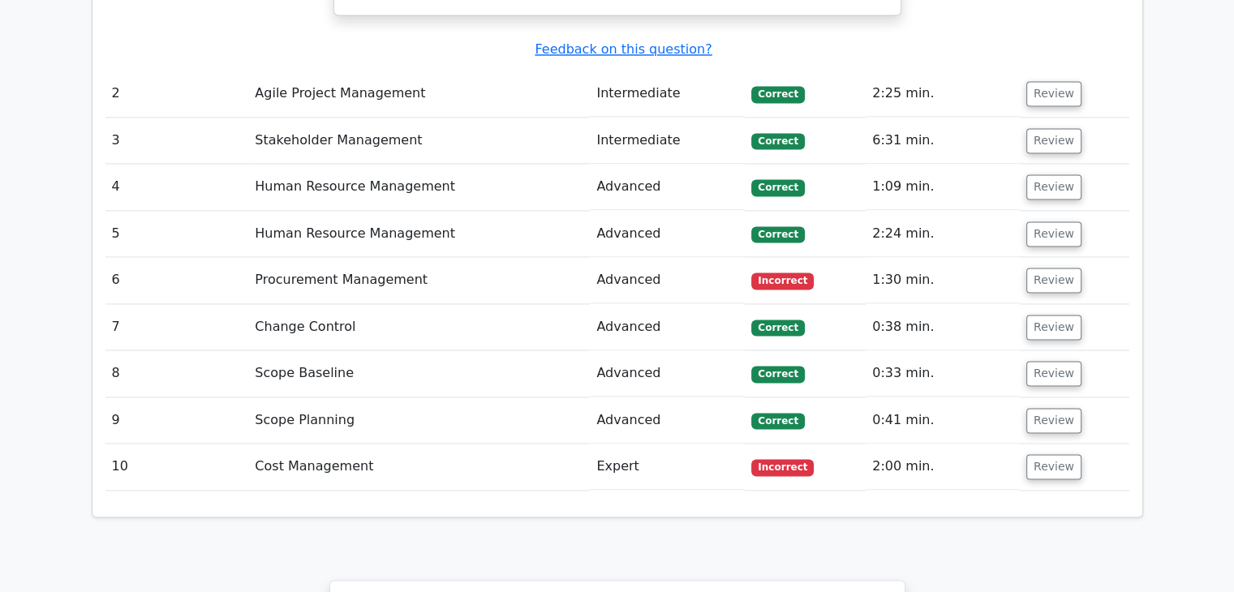
scroll to position [2353, 0]
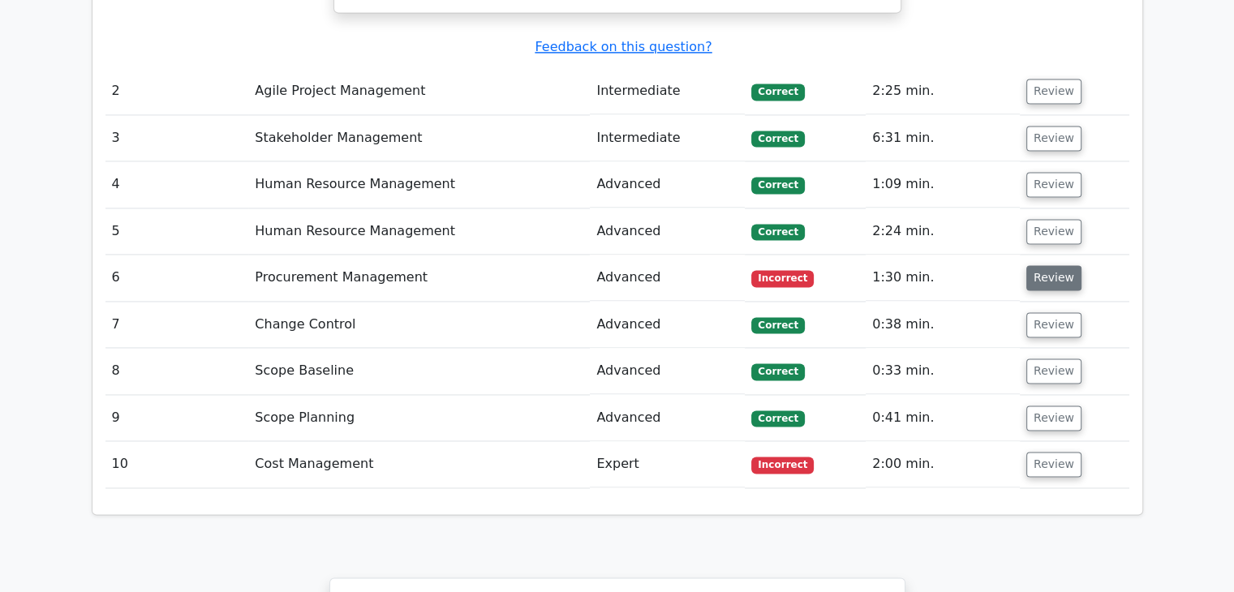
click at [1053, 265] on button "Review" at bounding box center [1054, 277] width 55 height 25
